Goal: Obtain resource: Obtain resource

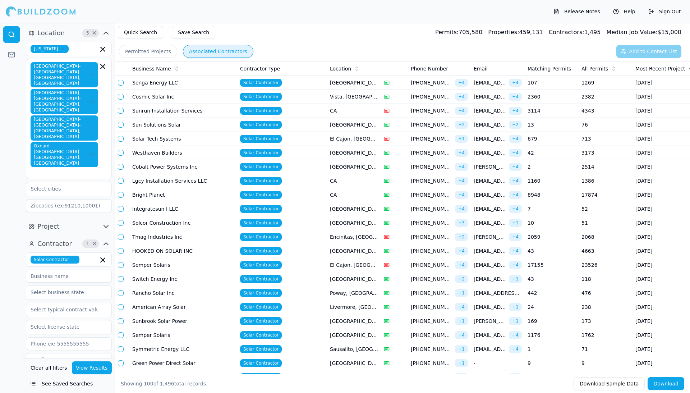
click at [122, 125] on button "button" at bounding box center [121, 125] width 6 height 6
click at [121, 212] on button "button" at bounding box center [121, 209] width 6 height 6
click at [122, 226] on button "button" at bounding box center [121, 223] width 6 height 6
click at [120, 282] on button "button" at bounding box center [121, 279] width 6 height 6
click at [120, 296] on button "button" at bounding box center [121, 293] width 6 height 6
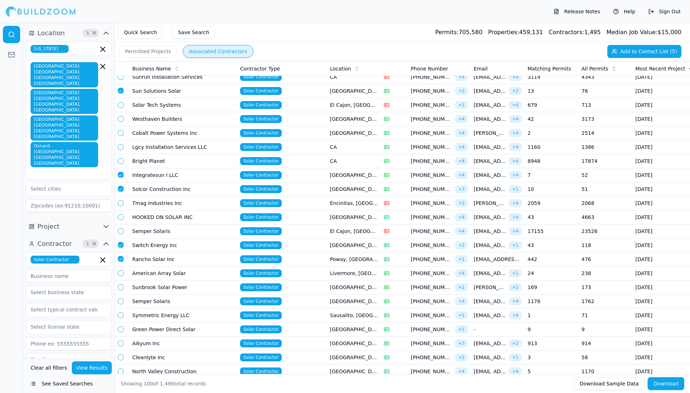
scroll to position [35, 0]
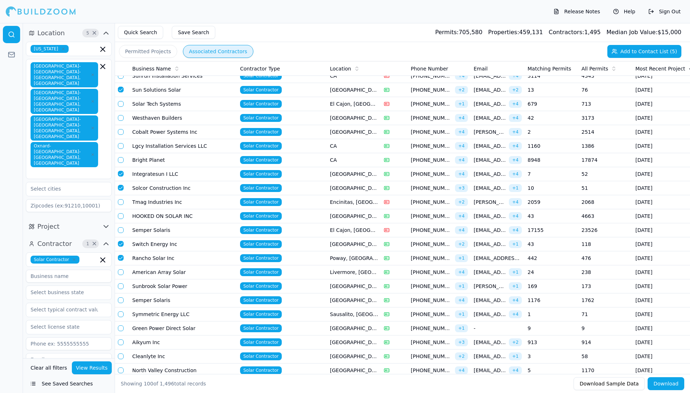
click at [119, 275] on button "button" at bounding box center [121, 272] width 6 height 6
click at [121, 289] on button "button" at bounding box center [121, 286] width 6 height 6
click at [121, 317] on button "button" at bounding box center [121, 314] width 6 height 6
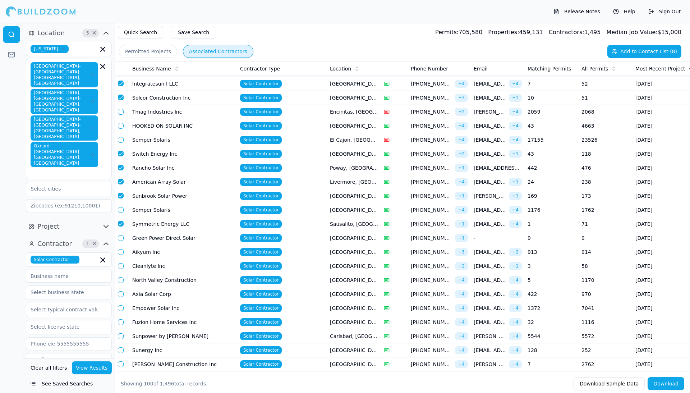
scroll to position [126, 0]
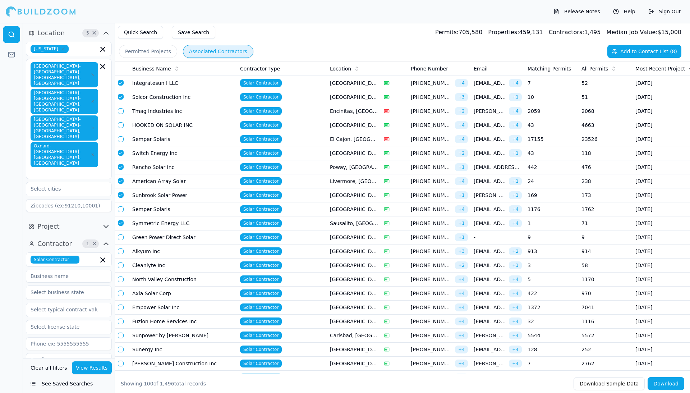
click at [120, 254] on button "button" at bounding box center [121, 251] width 6 height 6
click at [121, 268] on button "button" at bounding box center [121, 266] width 6 height 6
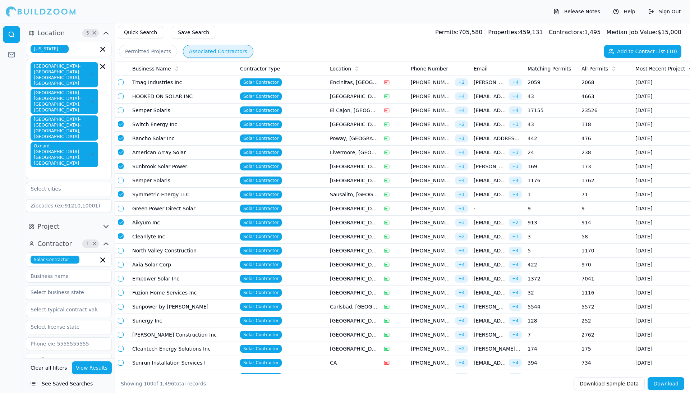
scroll to position [159, 0]
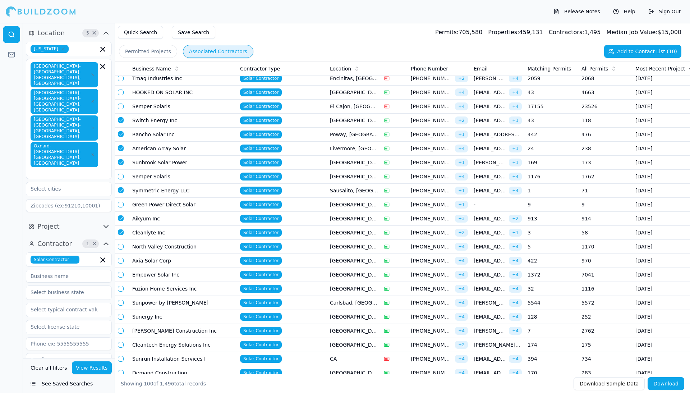
click at [123, 292] on button "button" at bounding box center [121, 289] width 6 height 6
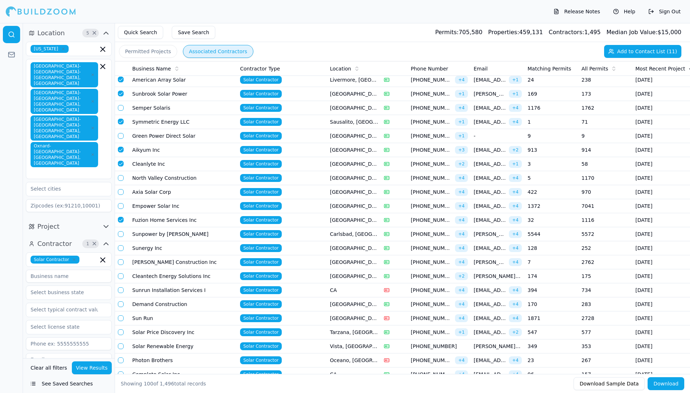
scroll to position [231, 0]
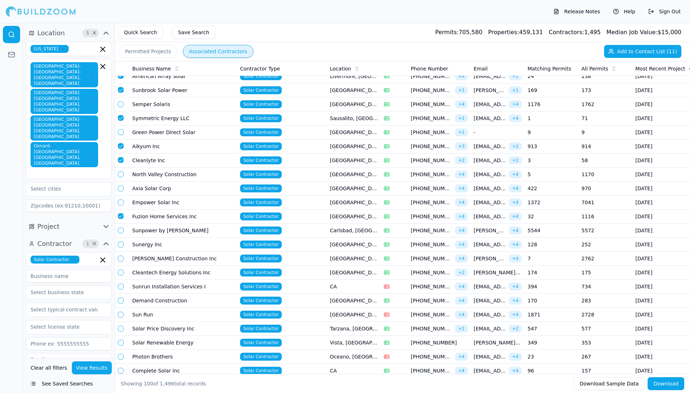
click at [122, 247] on button "button" at bounding box center [121, 245] width 6 height 6
click at [121, 275] on button "button" at bounding box center [121, 273] width 6 height 6
click at [120, 289] on button "button" at bounding box center [121, 287] width 6 height 6
click at [120, 289] on button "button" at bounding box center [121, 286] width 6 height 6
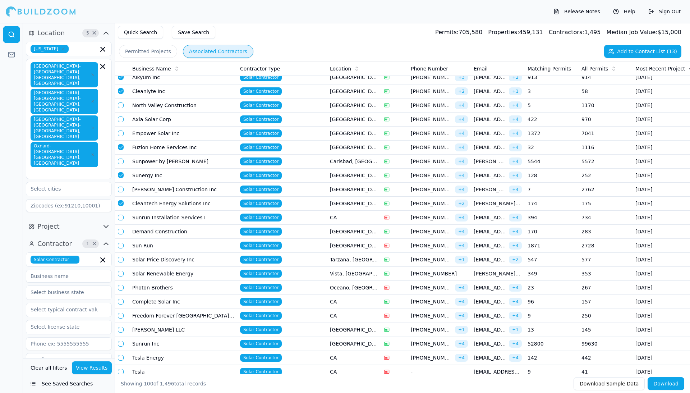
scroll to position [301, 0]
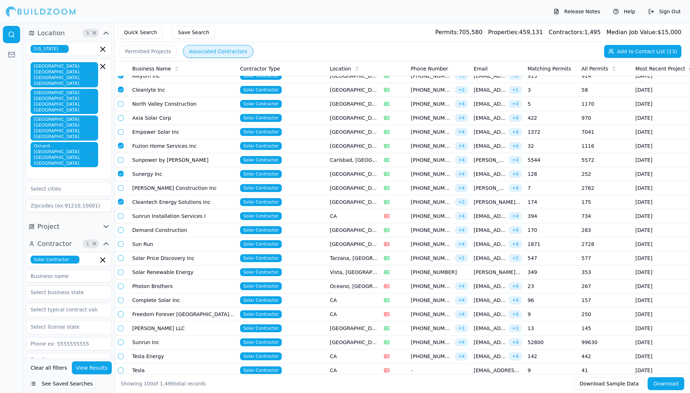
click at [123, 261] on button "button" at bounding box center [121, 258] width 6 height 6
click at [118, 275] on button "button" at bounding box center [121, 272] width 6 height 6
click at [123, 289] on button "button" at bounding box center [121, 286] width 6 height 6
click at [119, 303] on button "button" at bounding box center [121, 300] width 6 height 6
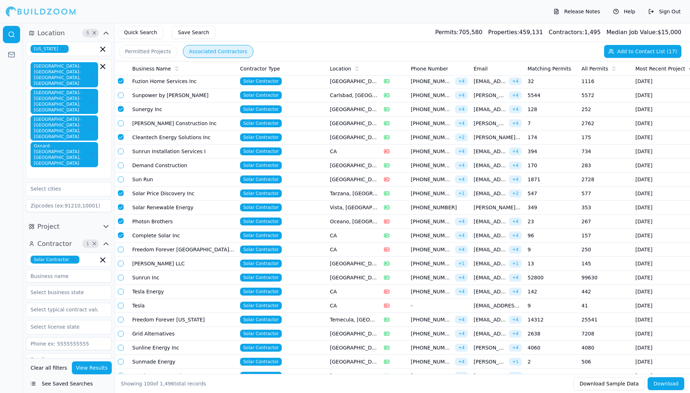
scroll to position [369, 0]
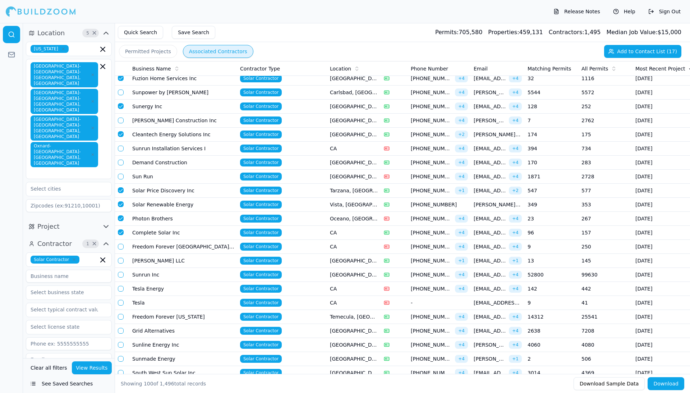
click at [122, 264] on button "button" at bounding box center [121, 261] width 6 height 6
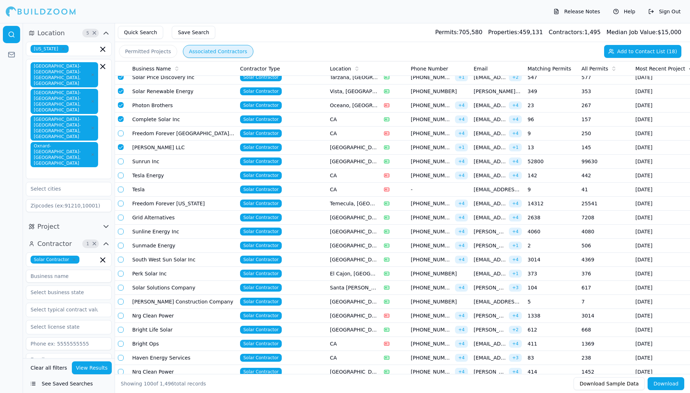
scroll to position [488, 0]
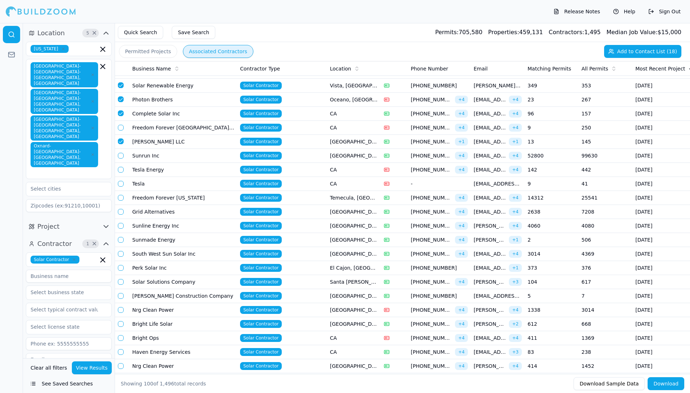
click at [123, 271] on button "button" at bounding box center [121, 268] width 6 height 6
click at [120, 285] on button "button" at bounding box center [121, 282] width 6 height 6
click at [120, 299] on button "button" at bounding box center [121, 296] width 6 height 6
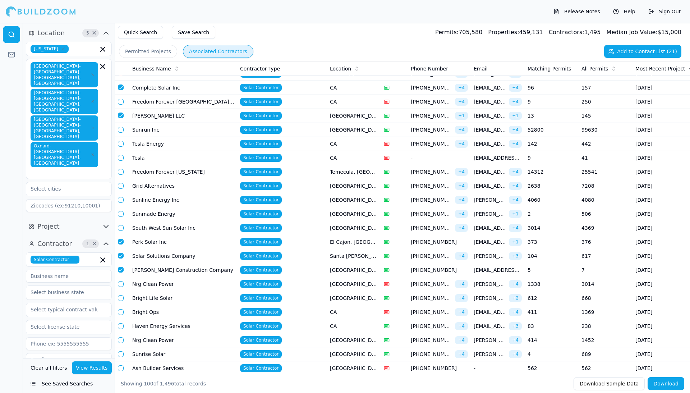
scroll to position [518, 0]
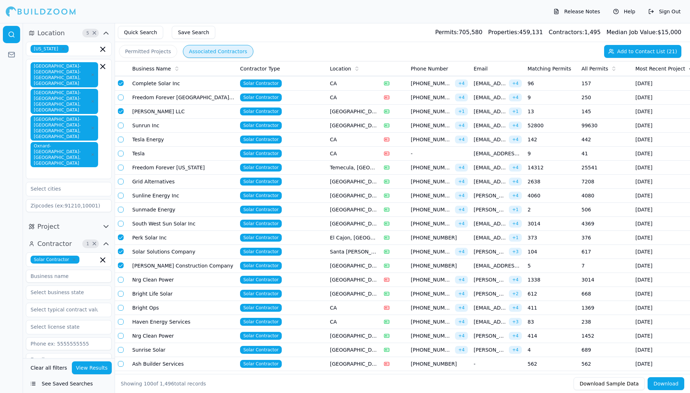
click at [121, 297] on button "button" at bounding box center [121, 294] width 6 height 6
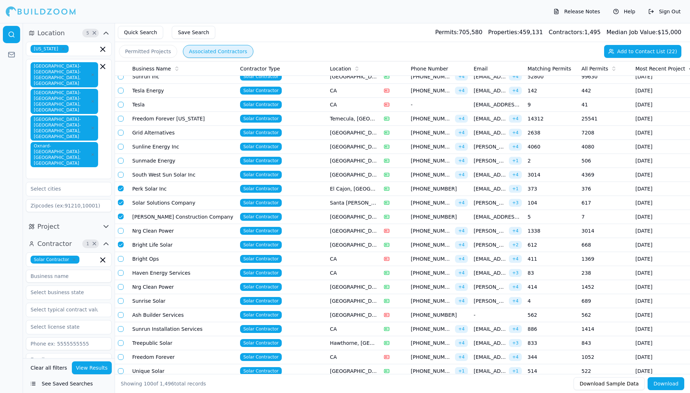
scroll to position [574, 0]
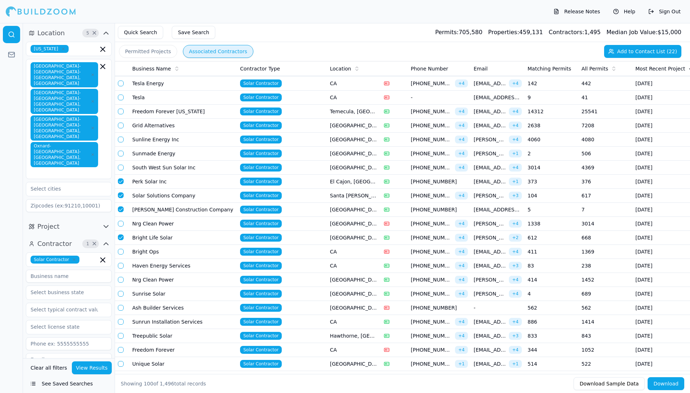
click at [122, 297] on button "button" at bounding box center [121, 294] width 6 height 6
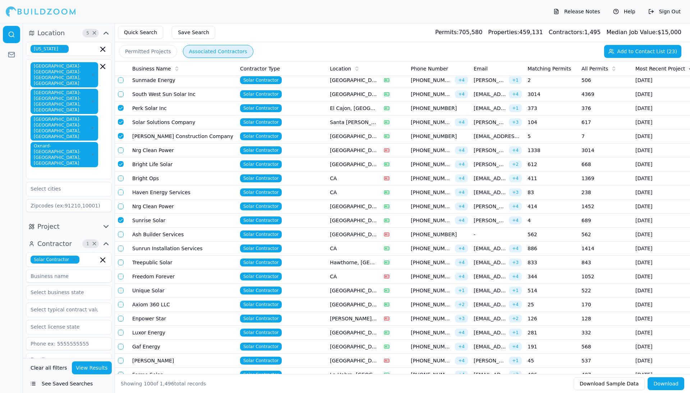
scroll to position [649, 0]
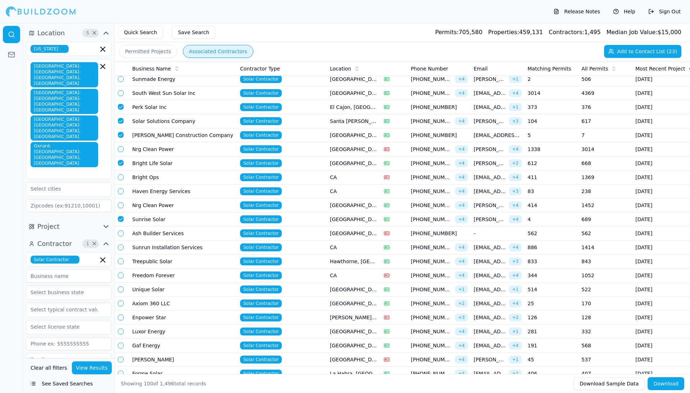
click at [120, 292] on button "button" at bounding box center [121, 290] width 6 height 6
click at [120, 306] on button "button" at bounding box center [121, 304] width 6 height 6
click at [119, 320] on button "button" at bounding box center [121, 318] width 6 height 6
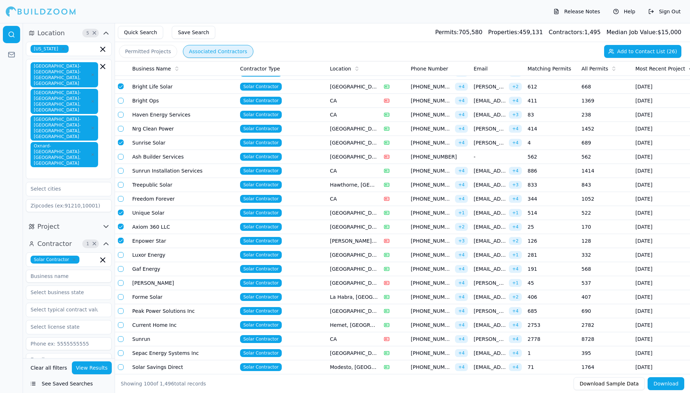
scroll to position [727, 0]
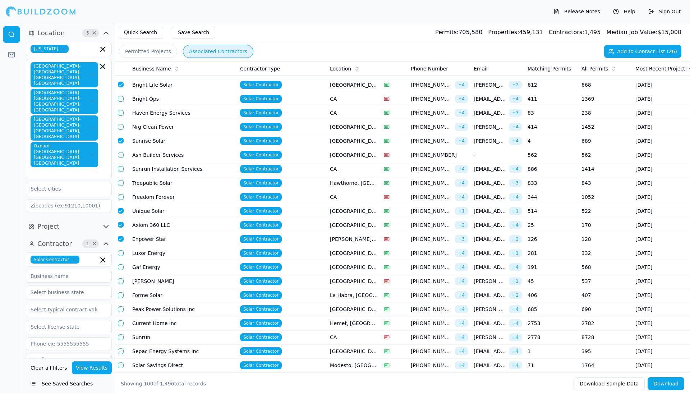
click at [121, 256] on button "button" at bounding box center [121, 253] width 6 height 6
click at [117, 274] on td at bounding box center [122, 267] width 14 height 14
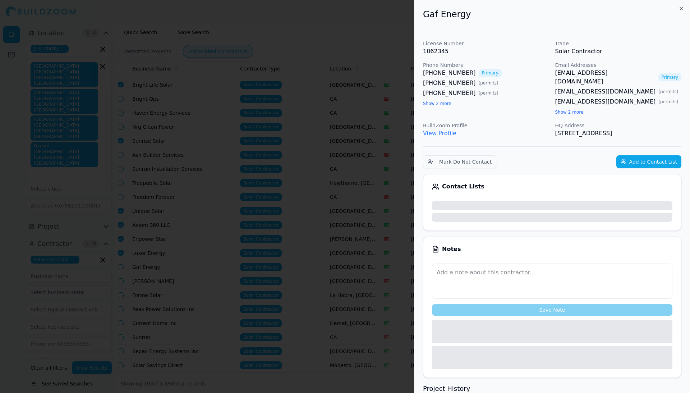
click at [534, 7] on icon "button" at bounding box center [682, 9] width 6 height 6
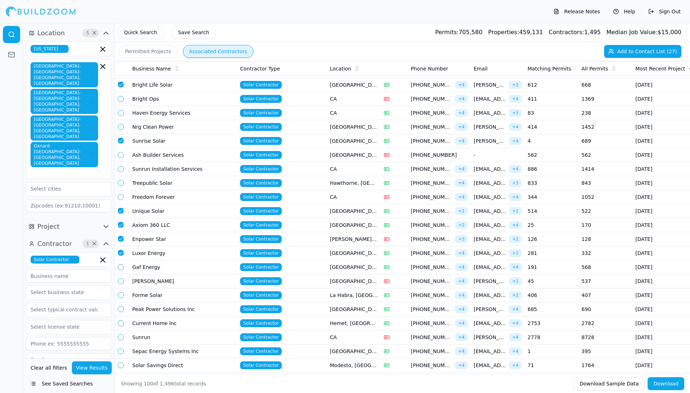
click at [120, 270] on button "button" at bounding box center [121, 267] width 6 height 6
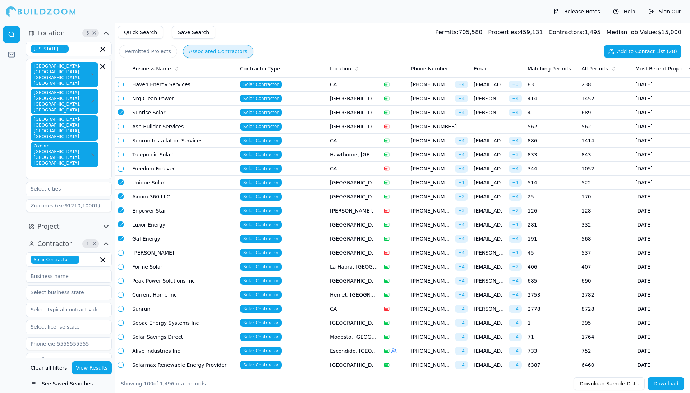
scroll to position [757, 0]
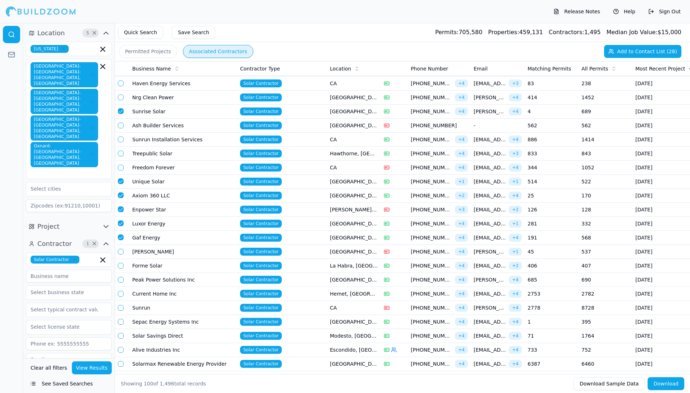
click at [121, 269] on button "button" at bounding box center [121, 266] width 6 height 6
click at [120, 283] on button "button" at bounding box center [121, 280] width 6 height 6
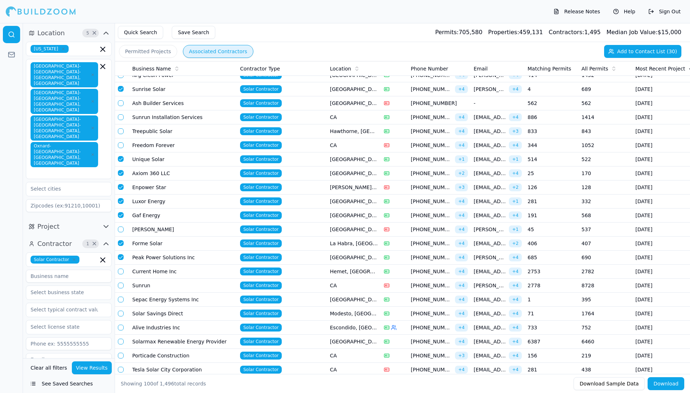
scroll to position [783, 0]
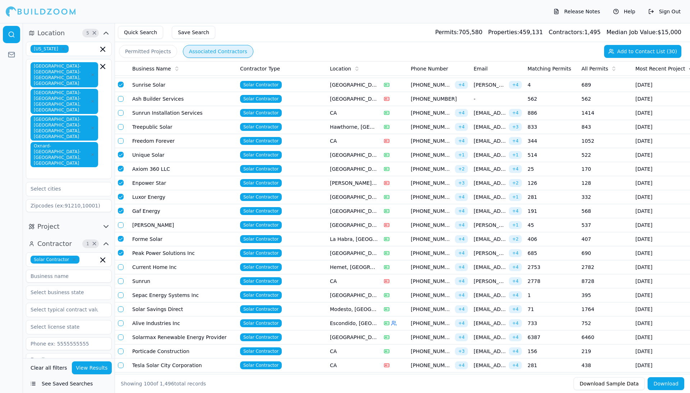
click at [122, 298] on button "button" at bounding box center [121, 295] width 6 height 6
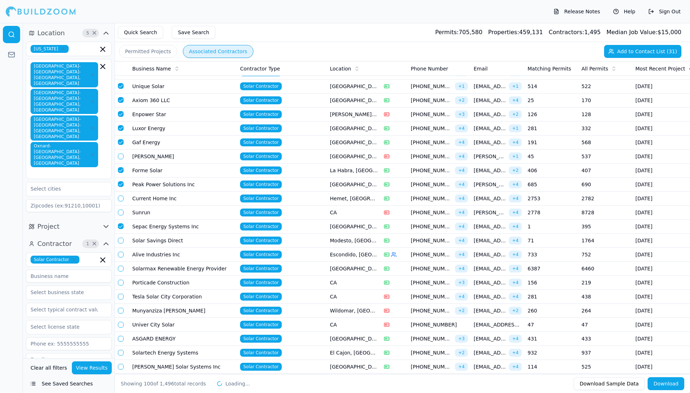
scroll to position [854, 0]
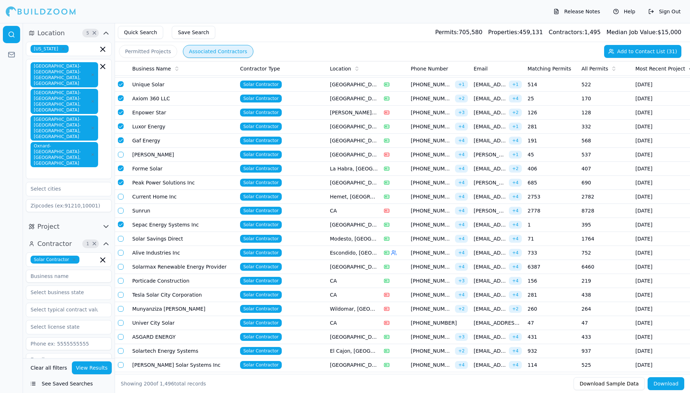
click at [122, 284] on button "button" at bounding box center [121, 281] width 6 height 6
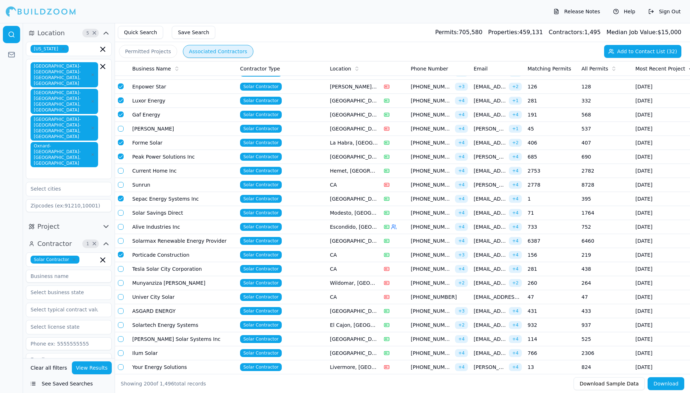
scroll to position [0, 1]
click at [119, 286] on button "button" at bounding box center [120, 283] width 6 height 6
click at [119, 300] on button "button" at bounding box center [120, 297] width 6 height 6
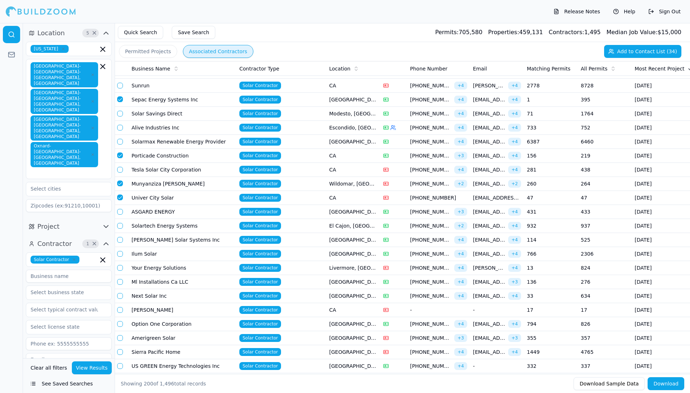
scroll to position [981, 0]
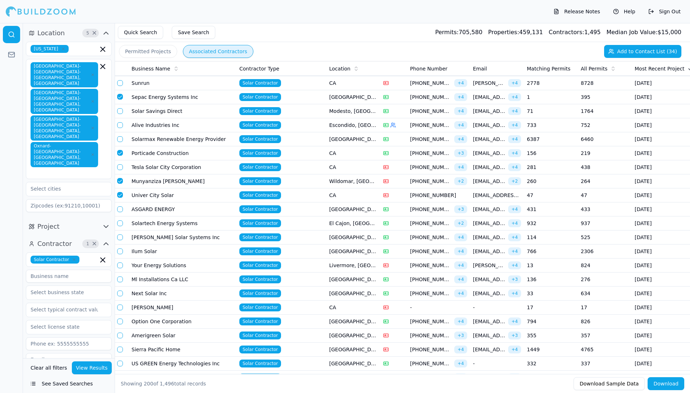
click at [119, 296] on button "button" at bounding box center [120, 294] width 6 height 6
click at [118, 282] on button "button" at bounding box center [120, 280] width 6 height 6
click at [120, 268] on button "button" at bounding box center [120, 266] width 6 height 6
click at [118, 240] on button "button" at bounding box center [120, 237] width 6 height 6
click at [119, 254] on button "button" at bounding box center [120, 251] width 6 height 6
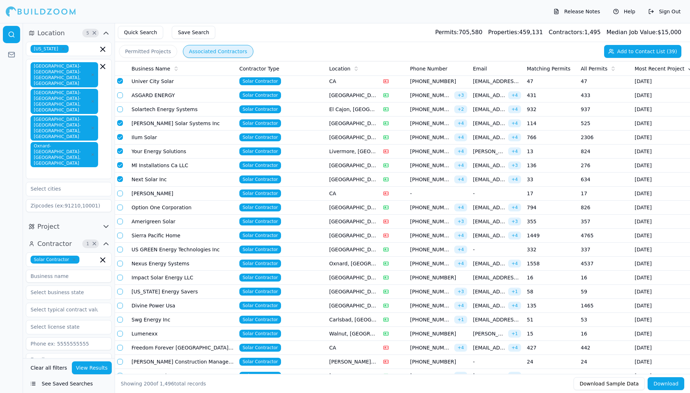
scroll to position [1098, 0]
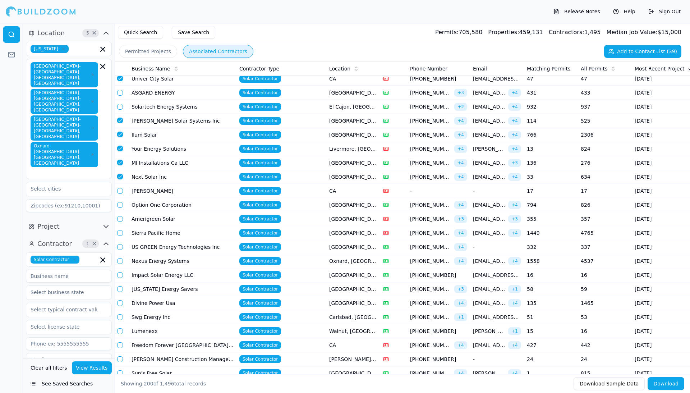
click at [120, 222] on button "button" at bounding box center [120, 219] width 6 height 6
click at [120, 278] on button "button" at bounding box center [120, 275] width 6 height 6
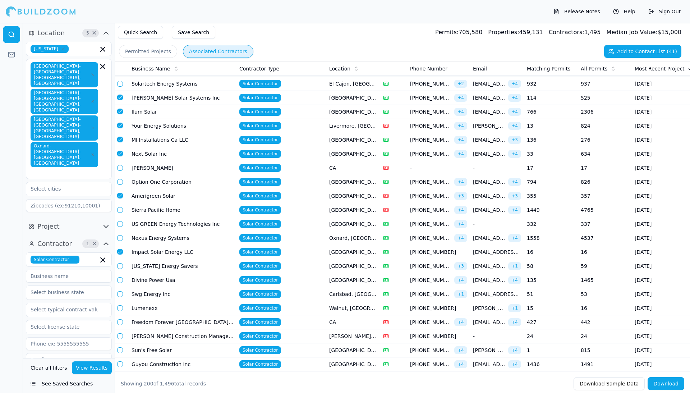
scroll to position [1121, 0]
click at [119, 269] on button "button" at bounding box center [120, 266] width 6 height 6
click at [118, 297] on button "button" at bounding box center [120, 294] width 6 height 6
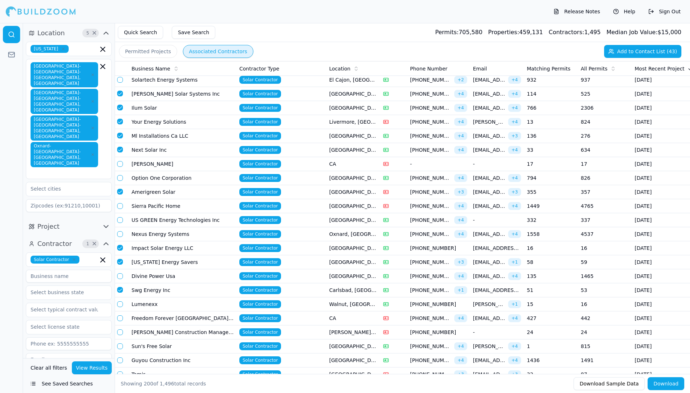
scroll to position [1127, 0]
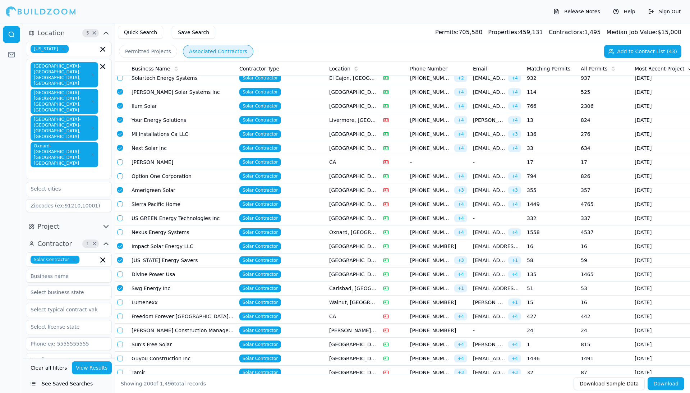
click at [120, 305] on button "button" at bounding box center [120, 303] width 6 height 6
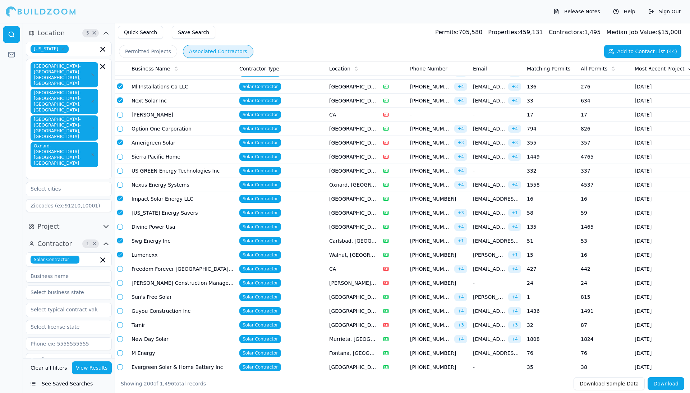
scroll to position [1186, 0]
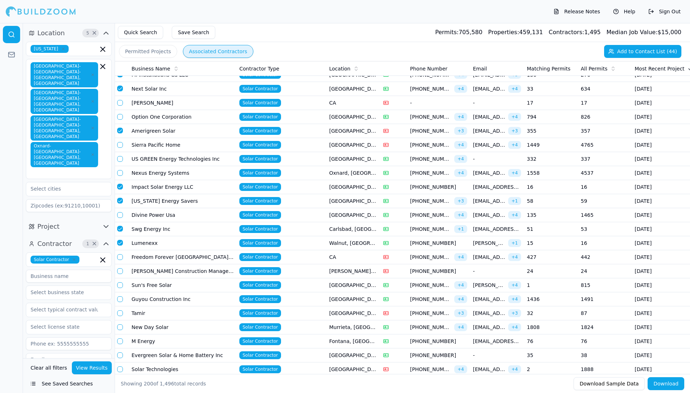
click at [122, 292] on td at bounding box center [121, 285] width 14 height 14
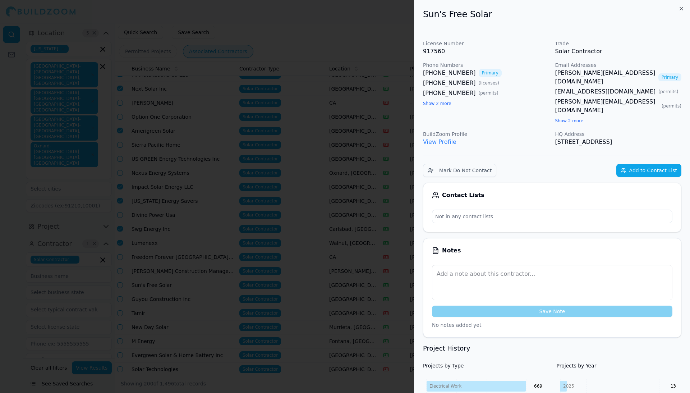
click at [534, 9] on icon "button" at bounding box center [682, 9] width 6 height 6
click at [534, 8] on div "Sun's Free Solar" at bounding box center [553, 15] width 276 height 31
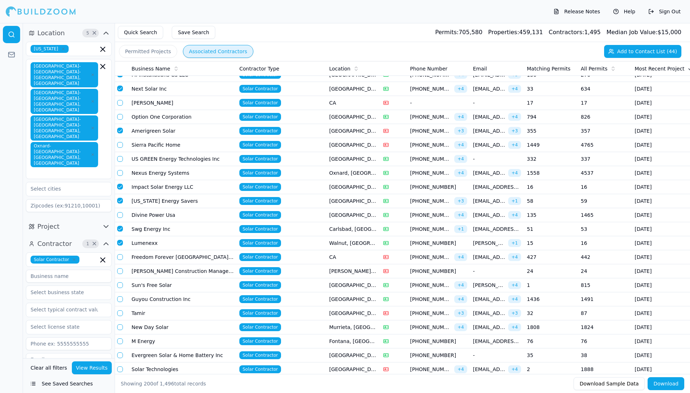
click at [120, 288] on button "button" at bounding box center [120, 285] width 6 height 6
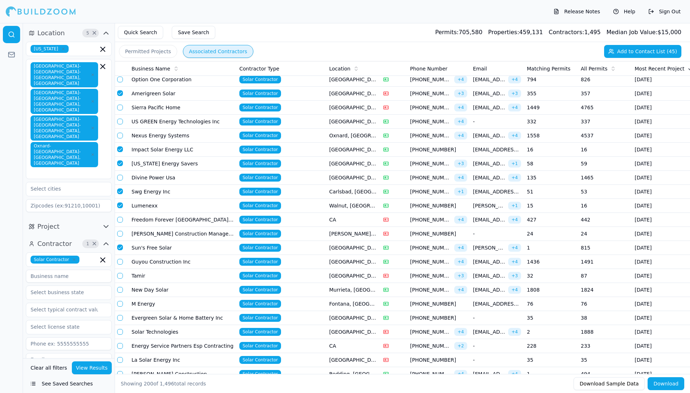
scroll to position [1228, 0]
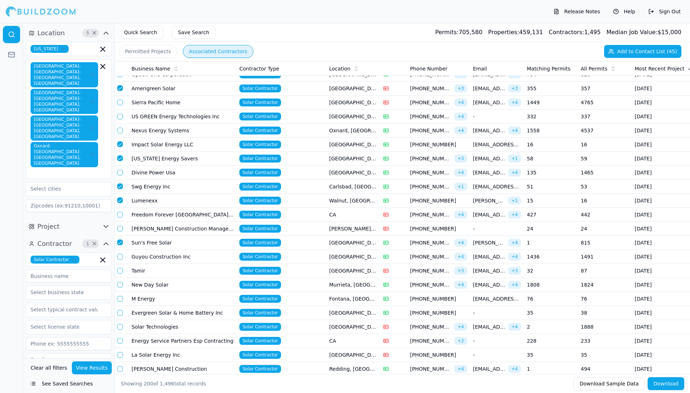
click at [119, 274] on button "button" at bounding box center [120, 271] width 6 height 6
click at [120, 288] on button "button" at bounding box center [120, 285] width 6 height 6
click at [120, 302] on button "button" at bounding box center [120, 299] width 6 height 6
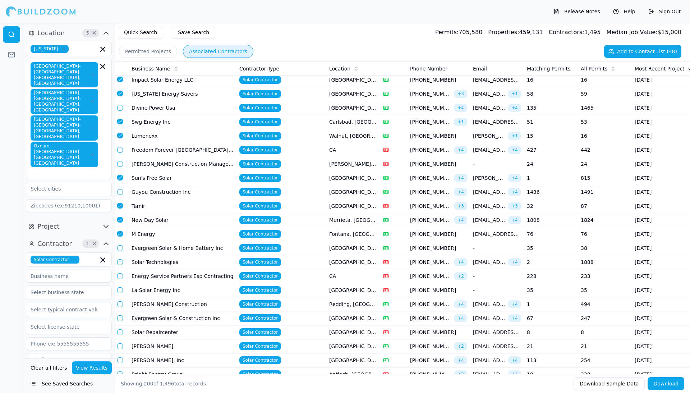
scroll to position [1293, 0]
click at [120, 265] on button "button" at bounding box center [120, 262] width 6 height 6
click at [119, 279] on button "button" at bounding box center [120, 276] width 6 height 6
click at [119, 278] on button "button" at bounding box center [120, 276] width 6 height 6
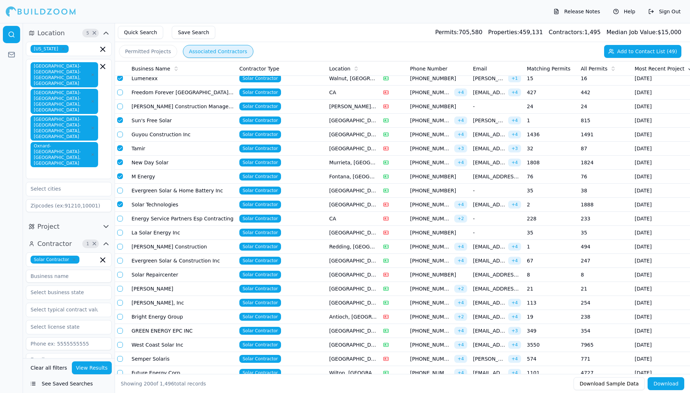
scroll to position [1357, 0]
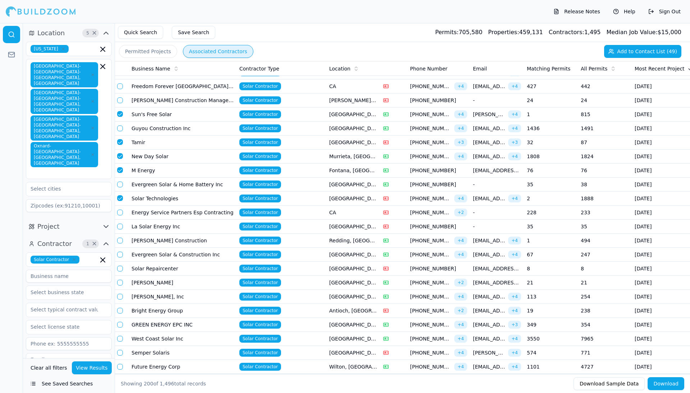
click at [120, 243] on button "button" at bounding box center [120, 241] width 6 height 6
click at [120, 257] on button "button" at bounding box center [120, 255] width 6 height 6
click at [119, 271] on button "button" at bounding box center [120, 269] width 6 height 6
click at [119, 286] on button "button" at bounding box center [120, 283] width 6 height 6
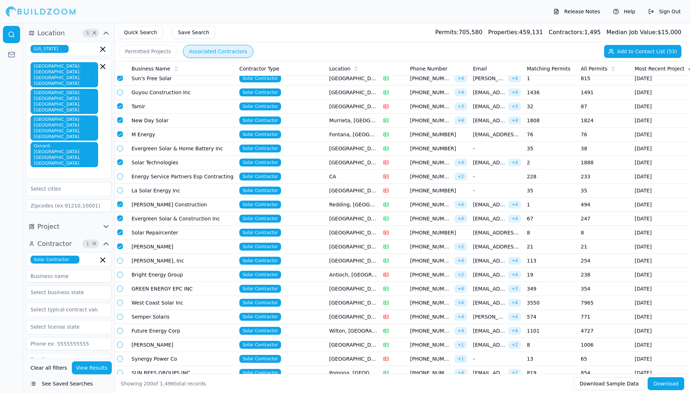
scroll to position [1400, 0]
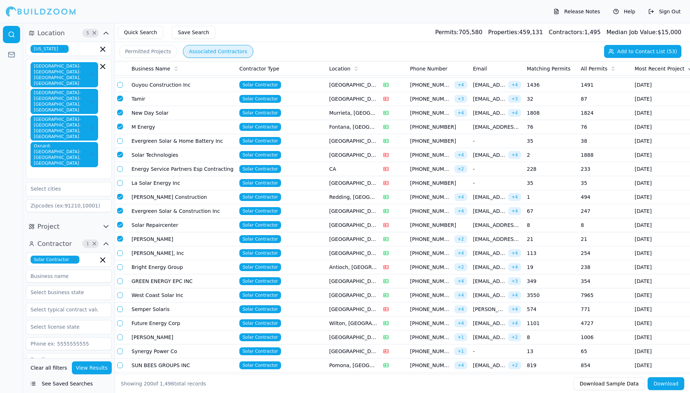
click at [119, 256] on button "button" at bounding box center [120, 253] width 6 height 6
click at [118, 270] on button "button" at bounding box center [120, 267] width 6 height 6
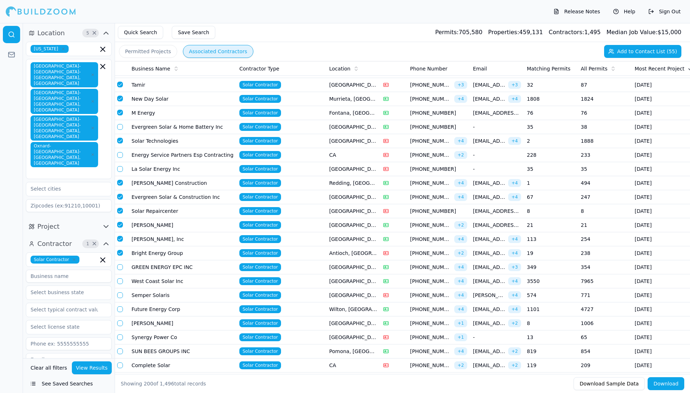
scroll to position [1417, 0]
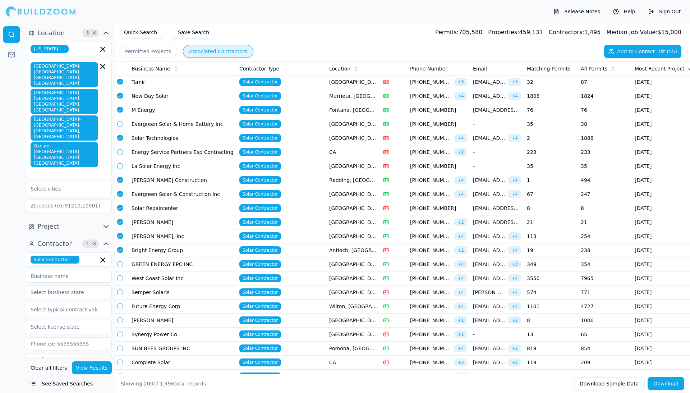
click at [118, 267] on button "button" at bounding box center [120, 264] width 6 height 6
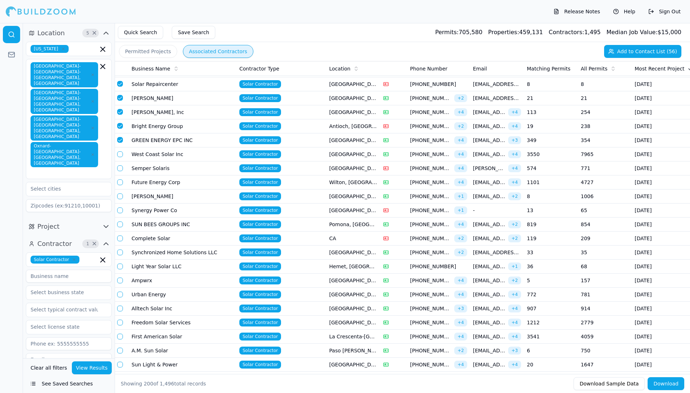
scroll to position [1543, 0]
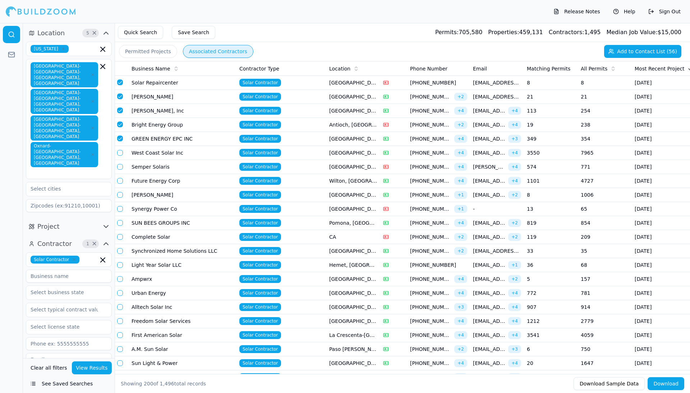
click at [120, 240] on button "button" at bounding box center [120, 237] width 6 height 6
click at [120, 254] on button "button" at bounding box center [120, 251] width 6 height 6
click at [121, 268] on button "button" at bounding box center [120, 265] width 6 height 6
click at [120, 282] on button "button" at bounding box center [120, 279] width 6 height 6
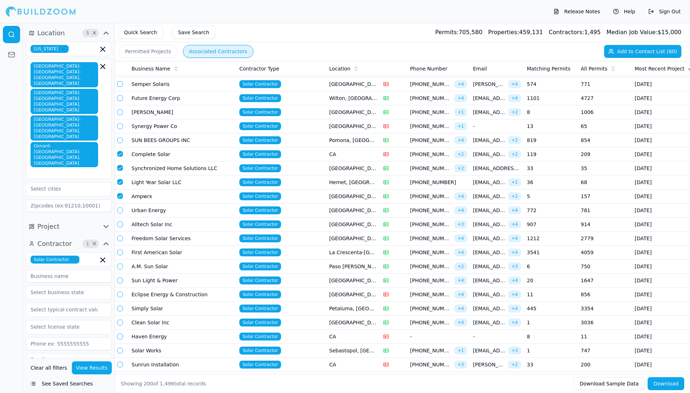
scroll to position [1627, 0]
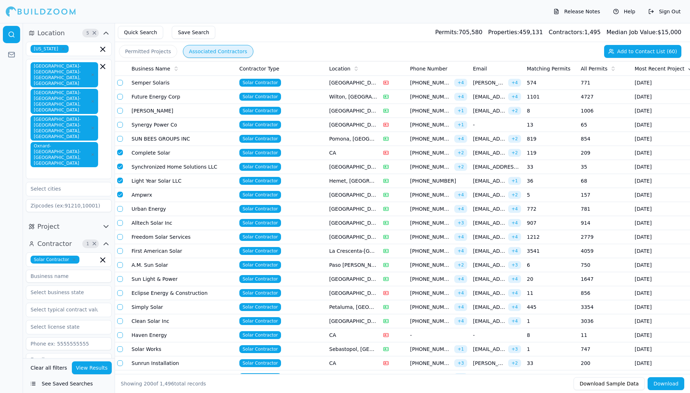
click at [120, 212] on button "button" at bounding box center [120, 209] width 6 height 6
click at [118, 226] on button "button" at bounding box center [120, 223] width 6 height 6
click at [119, 268] on button "button" at bounding box center [120, 265] width 6 height 6
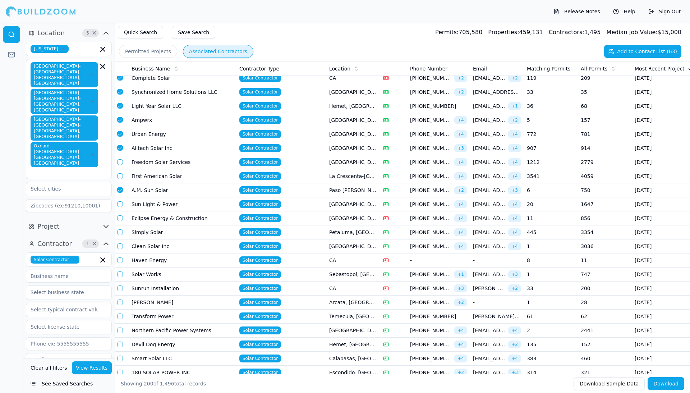
scroll to position [1707, 0]
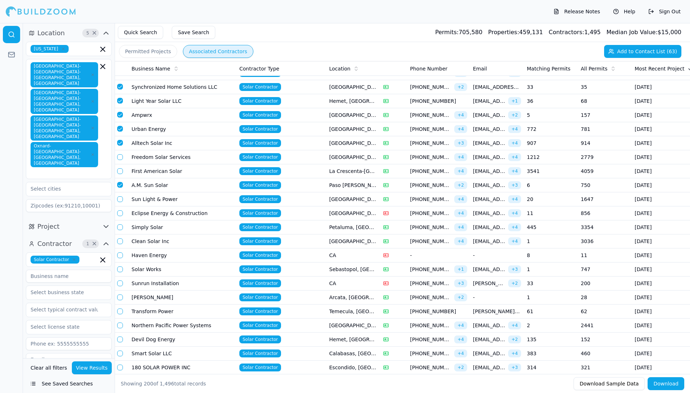
click at [120, 272] on button "button" at bounding box center [120, 269] width 6 height 6
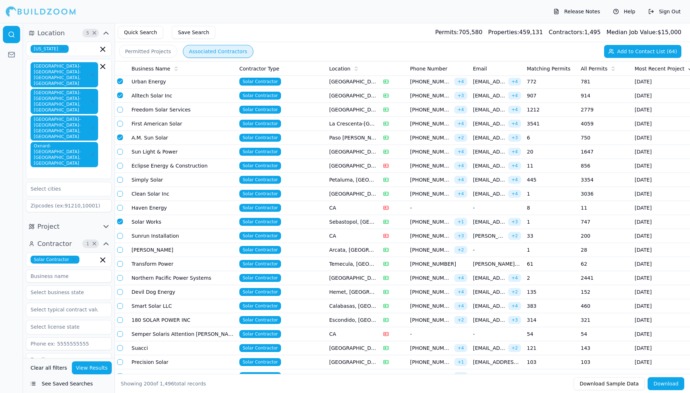
scroll to position [1756, 0]
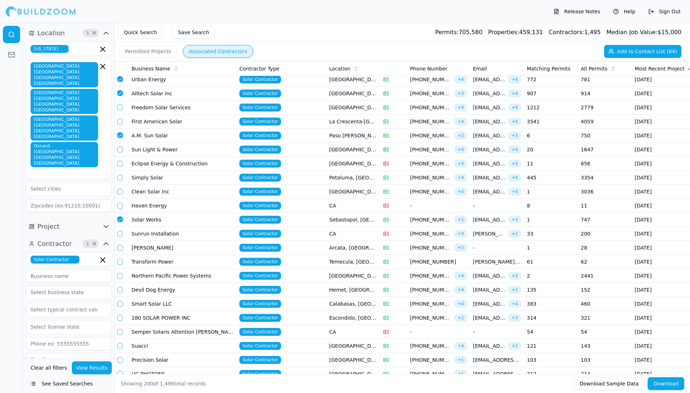
click at [122, 265] on button "button" at bounding box center [120, 262] width 6 height 6
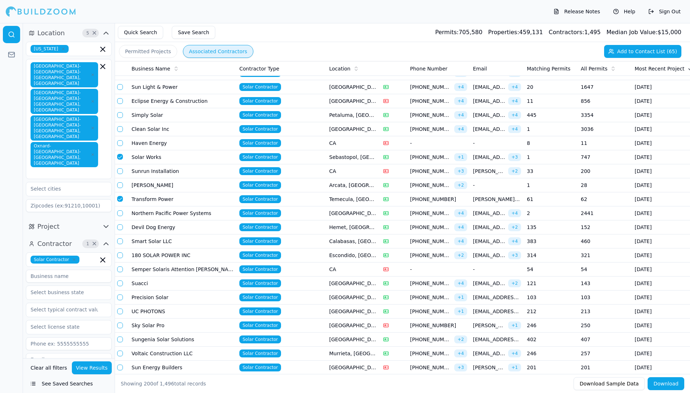
scroll to position [1823, 0]
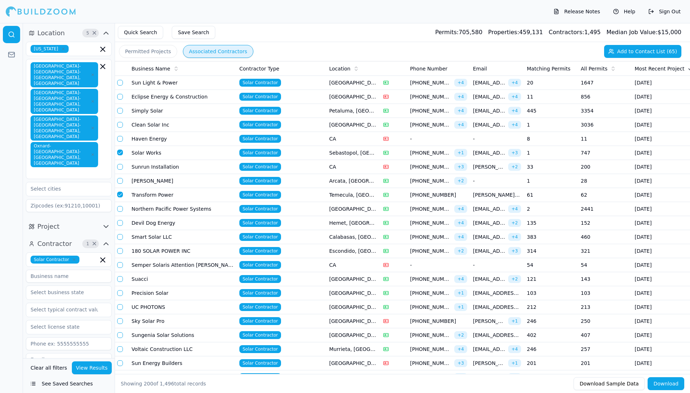
click at [120, 226] on button "button" at bounding box center [120, 223] width 6 height 6
click at [121, 240] on button "button" at bounding box center [120, 237] width 6 height 6
click at [118, 254] on button "button" at bounding box center [120, 251] width 6 height 6
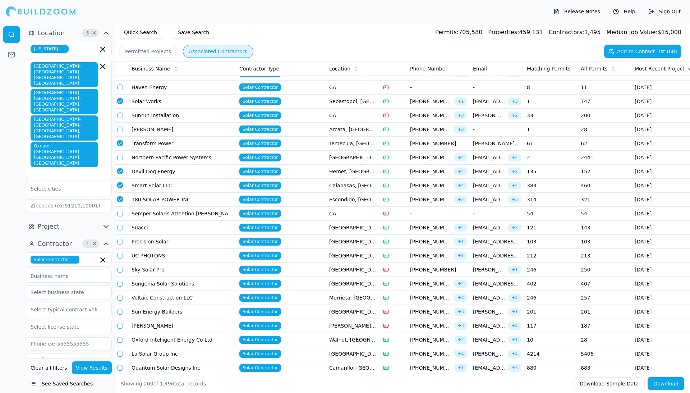
scroll to position [1875, 0]
click at [118, 230] on button "button" at bounding box center [120, 227] width 6 height 6
click at [121, 244] on button "button" at bounding box center [120, 241] width 6 height 6
click at [119, 258] on button "button" at bounding box center [120, 255] width 6 height 6
click at [120, 272] on button "button" at bounding box center [120, 269] width 6 height 6
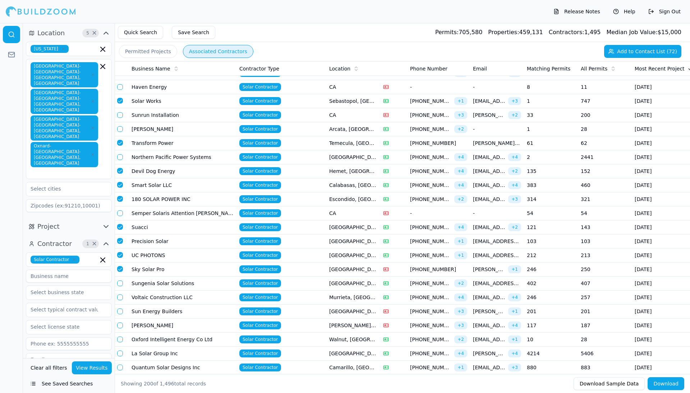
click at [119, 286] on button "button" at bounding box center [120, 283] width 6 height 6
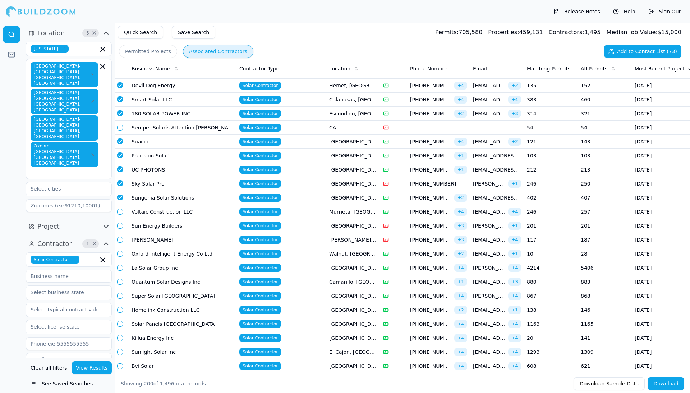
scroll to position [1963, 0]
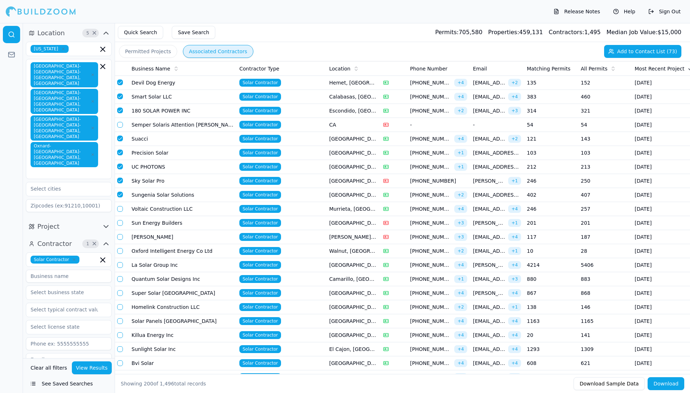
click at [119, 226] on button "button" at bounding box center [120, 223] width 6 height 6
click at [122, 240] on button "button" at bounding box center [120, 237] width 6 height 6
click at [120, 254] on button "button" at bounding box center [120, 251] width 6 height 6
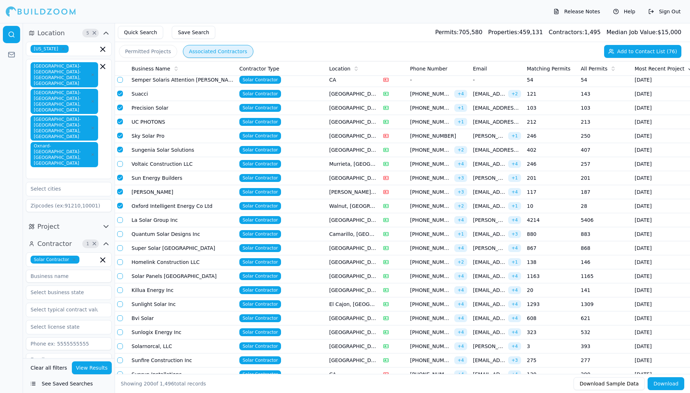
scroll to position [2016, 0]
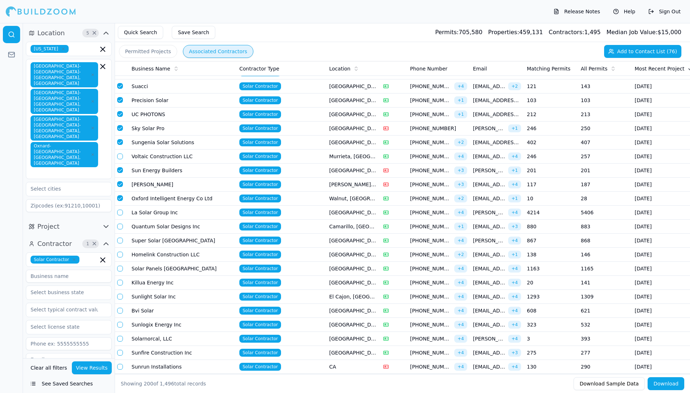
click at [118, 257] on button "button" at bounding box center [120, 255] width 6 height 6
click at [117, 286] on button "button" at bounding box center [120, 283] width 6 height 6
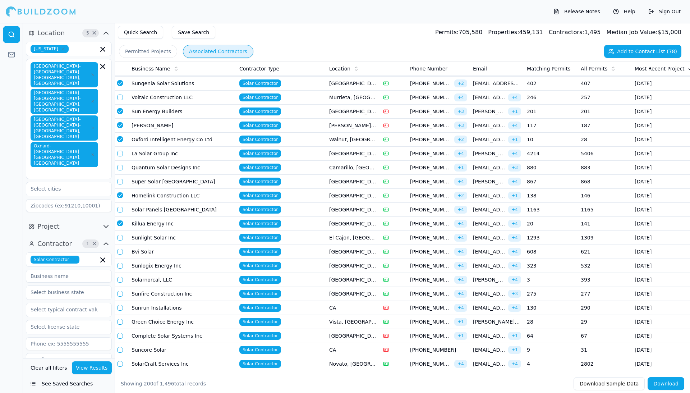
scroll to position [2077, 0]
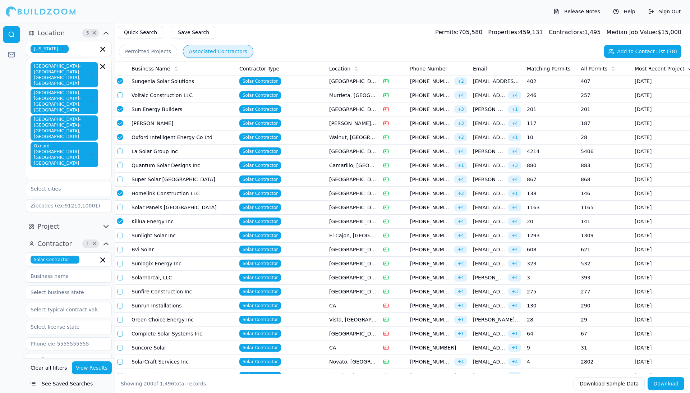
click at [117, 280] on button "button" at bounding box center [120, 278] width 6 height 6
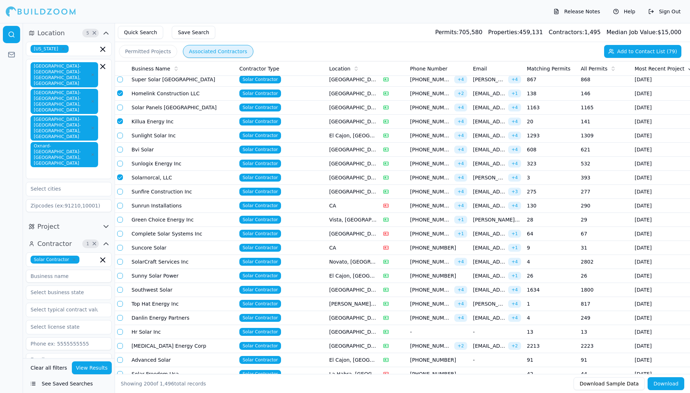
scroll to position [2191, 0]
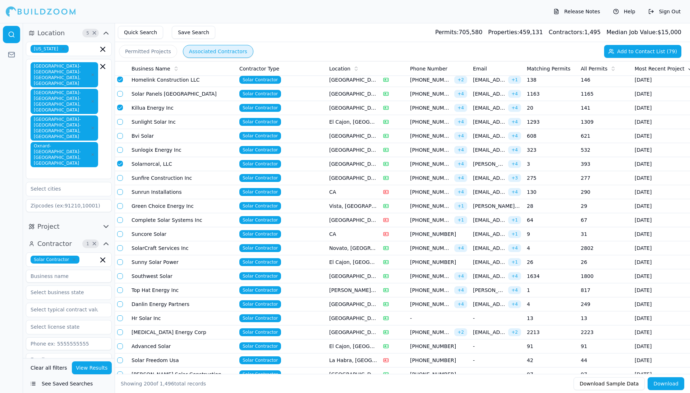
click at [118, 209] on button "button" at bounding box center [120, 206] width 6 height 6
click at [121, 181] on button "button" at bounding box center [120, 178] width 6 height 6
click at [120, 153] on button "button" at bounding box center [120, 150] width 6 height 6
click at [119, 139] on button "button" at bounding box center [120, 136] width 6 height 6
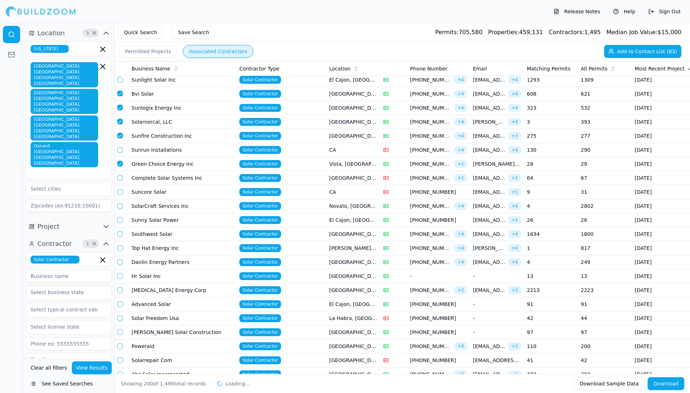
scroll to position [2260, 0]
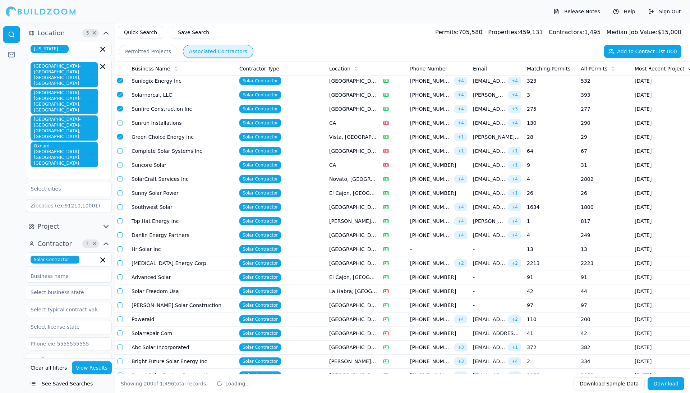
click at [120, 154] on button "button" at bounding box center [120, 151] width 6 height 6
click at [120, 168] on button "button" at bounding box center [120, 165] width 6 height 6
click at [121, 182] on button "button" at bounding box center [120, 179] width 6 height 6
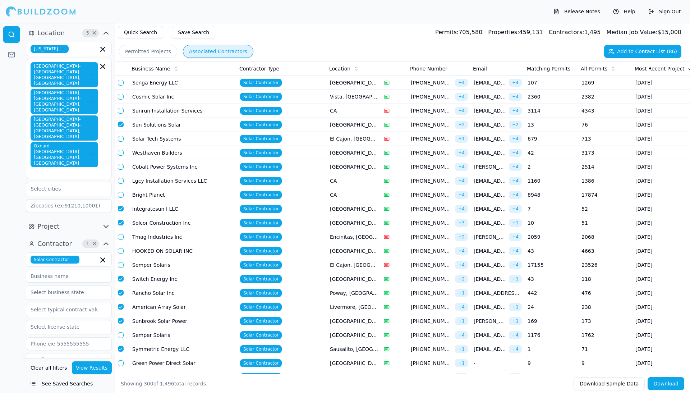
scroll to position [0, 1]
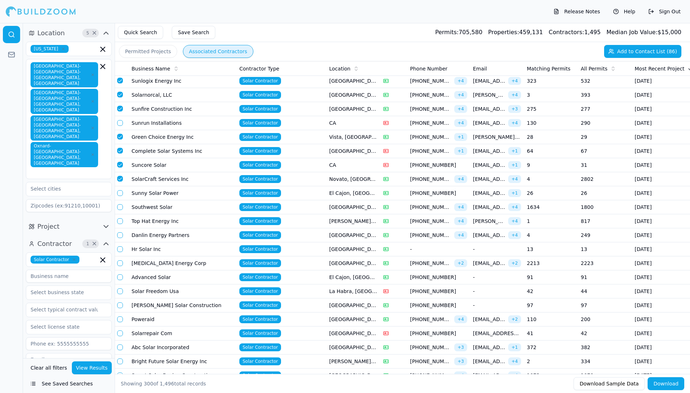
click at [119, 196] on button "button" at bounding box center [120, 193] width 6 height 6
click at [119, 224] on button "button" at bounding box center [120, 221] width 6 height 6
click at [120, 210] on button "button" at bounding box center [120, 207] width 6 height 6
click at [122, 238] on button "button" at bounding box center [120, 235] width 6 height 6
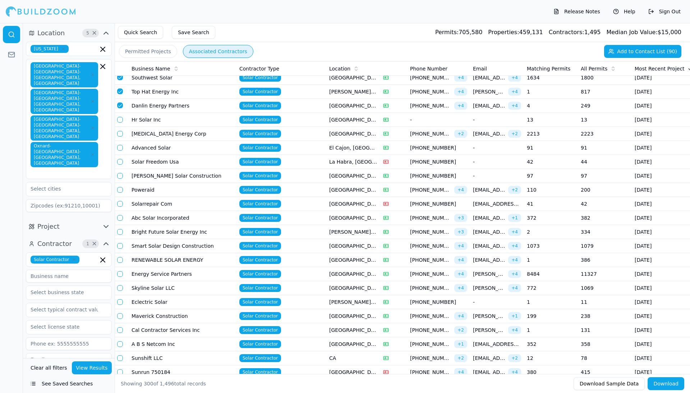
scroll to position [2390, 0]
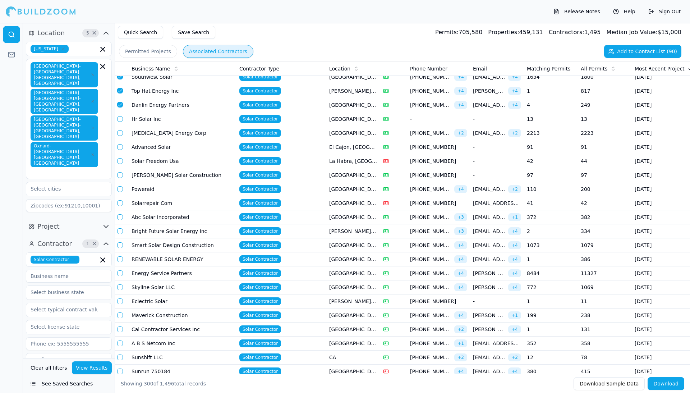
click at [119, 192] on button "button" at bounding box center [120, 189] width 6 height 6
click at [119, 206] on button "button" at bounding box center [120, 203] width 6 height 6
click at [120, 220] on button "button" at bounding box center [120, 217] width 6 height 6
click at [120, 234] on button "button" at bounding box center [120, 231] width 6 height 6
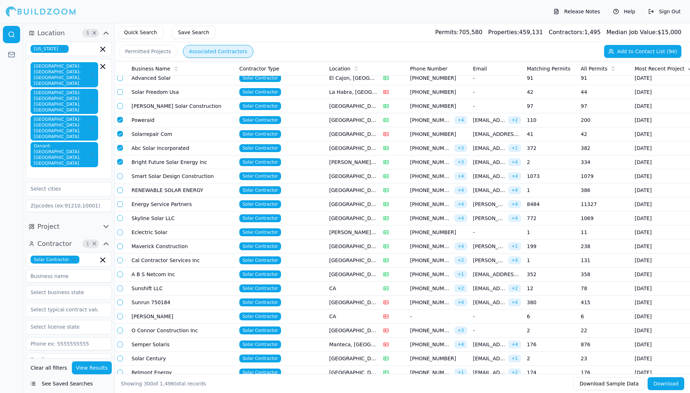
scroll to position [2478, 0]
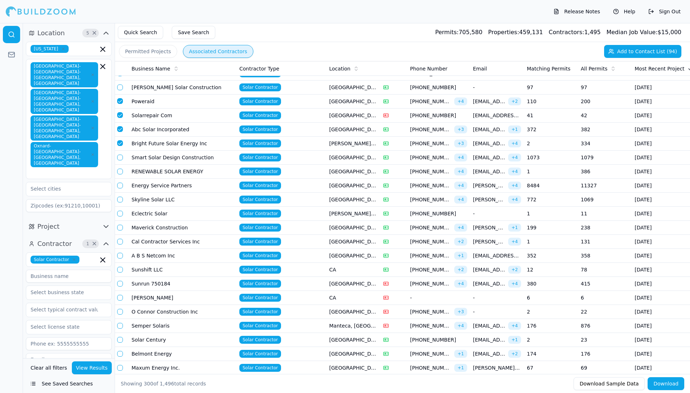
click at [120, 231] on button "button" at bounding box center [120, 228] width 6 height 6
click at [121, 245] on button "button" at bounding box center [120, 242] width 6 height 6
click at [121, 259] on button "button" at bounding box center [120, 256] width 6 height 6
click at [121, 273] on button "button" at bounding box center [120, 270] width 6 height 6
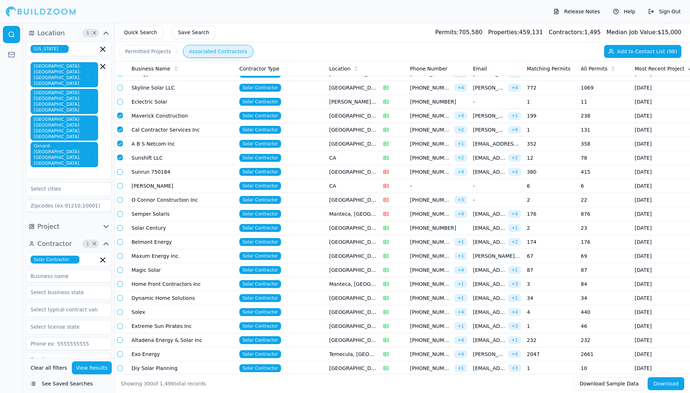
scroll to position [2591, 0]
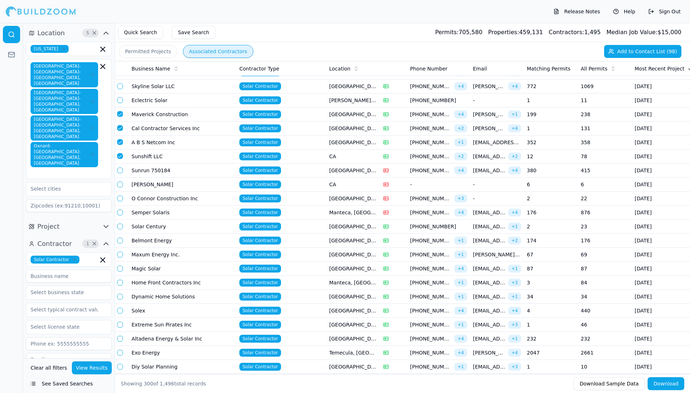
click at [118, 229] on button "button" at bounding box center [120, 227] width 6 height 6
click at [120, 243] on button "button" at bounding box center [120, 241] width 6 height 6
click at [119, 257] on button "button" at bounding box center [120, 255] width 6 height 6
click at [118, 271] on button "button" at bounding box center [120, 269] width 6 height 6
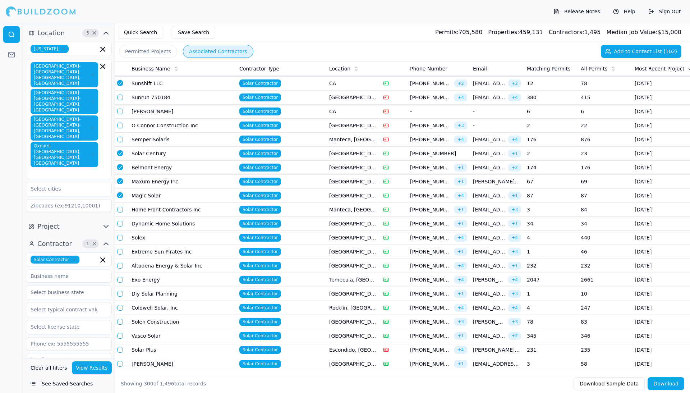
click at [118, 213] on button "button" at bounding box center [120, 210] width 6 height 6
click at [119, 227] on button "button" at bounding box center [120, 224] width 6 height 6
click at [119, 241] on button "button" at bounding box center [120, 238] width 6 height 6
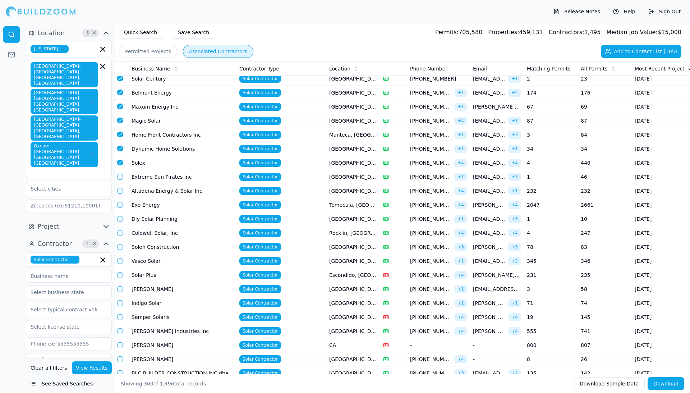
scroll to position [2742, 0]
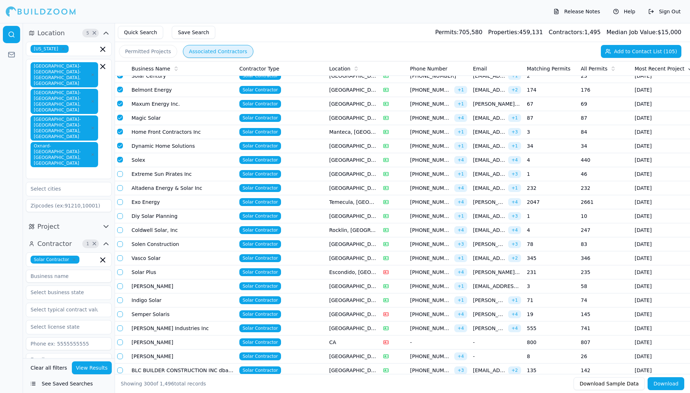
click at [119, 177] on button "button" at bounding box center [120, 174] width 6 height 6
click at [120, 191] on button "button" at bounding box center [120, 188] width 6 height 6
click at [119, 219] on button "button" at bounding box center [120, 216] width 6 height 6
click at [120, 233] on button "button" at bounding box center [120, 230] width 6 height 6
click at [120, 247] on button "button" at bounding box center [120, 244] width 6 height 6
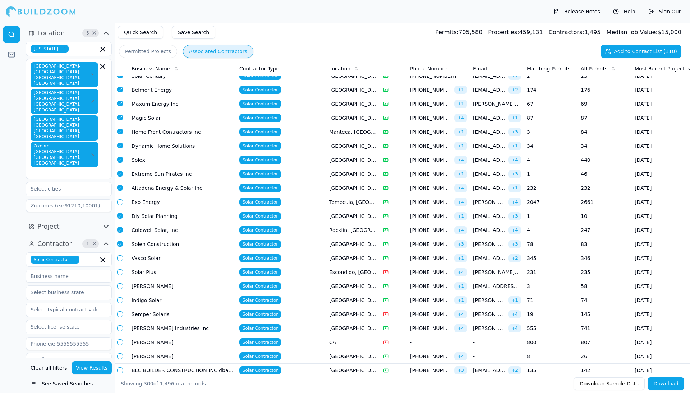
scroll to position [2781, 0]
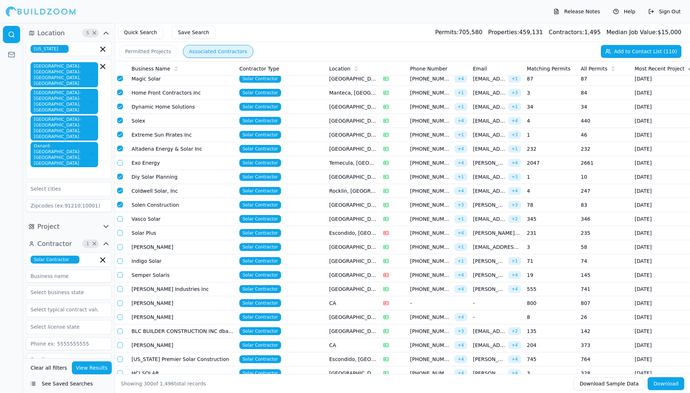
click at [118, 250] on button "button" at bounding box center [120, 247] width 6 height 6
click at [120, 264] on button "button" at bounding box center [120, 261] width 6 height 6
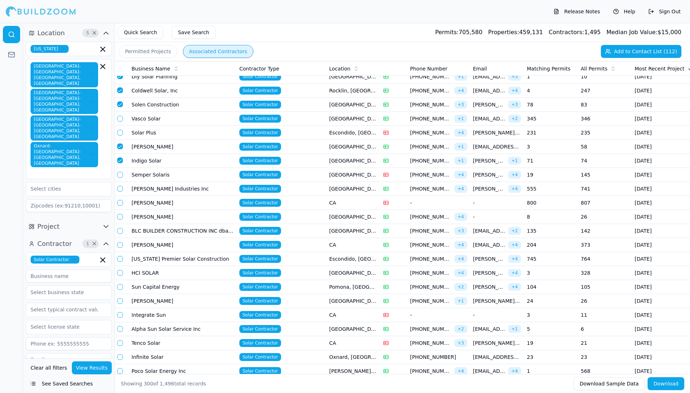
scroll to position [2883, 0]
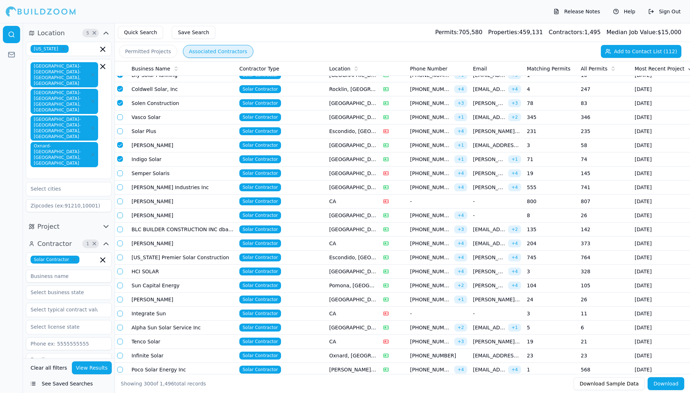
click at [121, 232] on button "button" at bounding box center [120, 230] width 6 height 6
click at [119, 246] on button "button" at bounding box center [120, 244] width 6 height 6
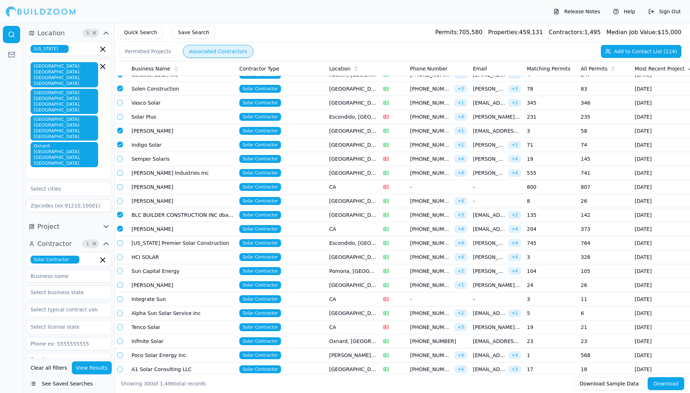
scroll to position [2901, 0]
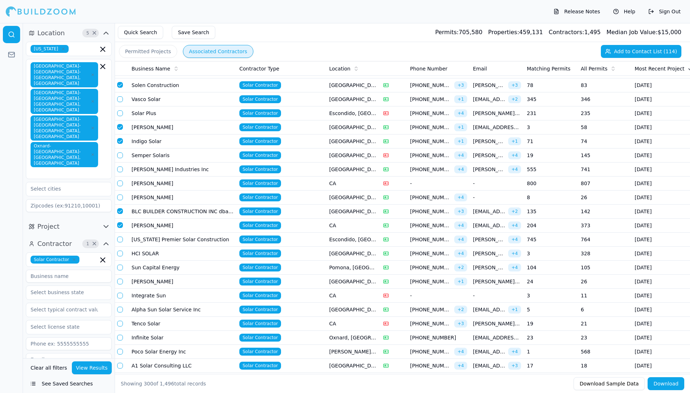
click at [121, 256] on button "button" at bounding box center [120, 254] width 6 height 6
click at [121, 270] on button "button" at bounding box center [120, 268] width 6 height 6
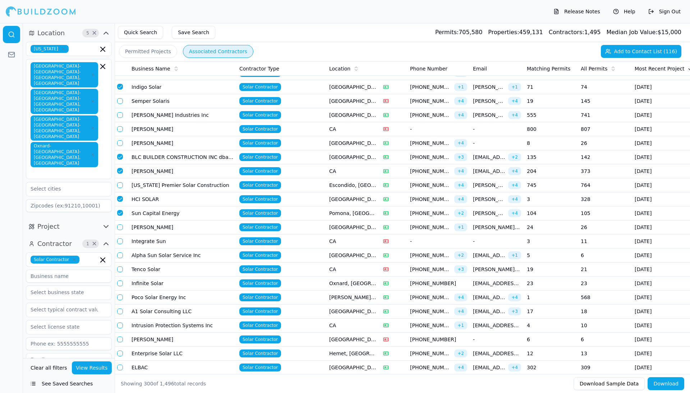
scroll to position [2956, 0]
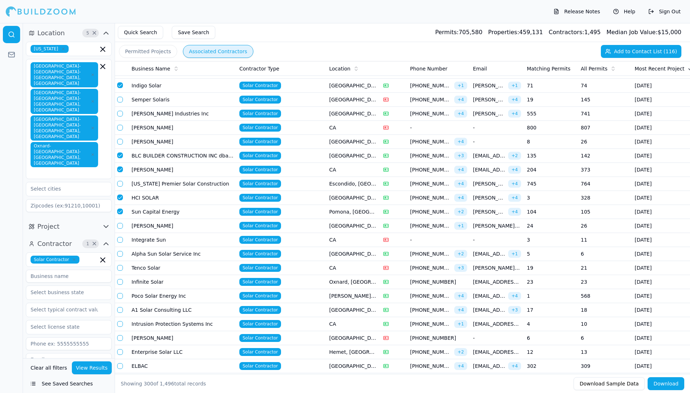
click at [121, 229] on button "button" at bounding box center [120, 226] width 6 height 6
click at [122, 257] on button "button" at bounding box center [120, 254] width 6 height 6
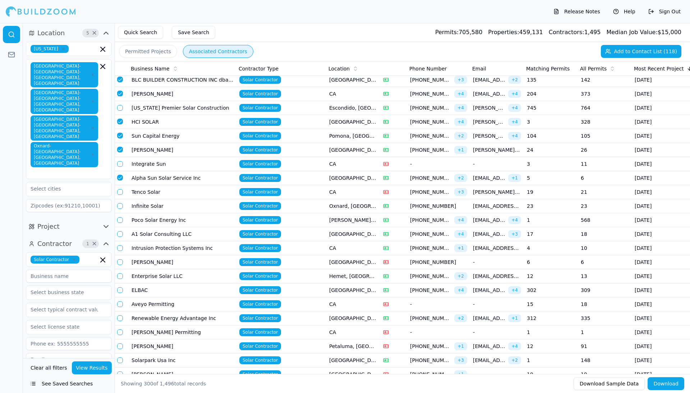
scroll to position [3032, 0]
click at [118, 195] on button "button" at bounding box center [120, 192] width 6 height 6
click at [121, 209] on button "button" at bounding box center [120, 206] width 6 height 6
click at [120, 223] on button "button" at bounding box center [120, 220] width 6 height 6
click at [118, 237] on button "button" at bounding box center [120, 234] width 6 height 6
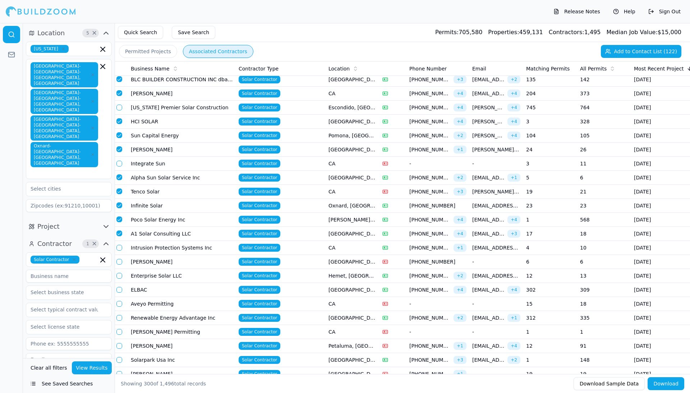
click at [119, 251] on button "button" at bounding box center [120, 248] width 6 height 6
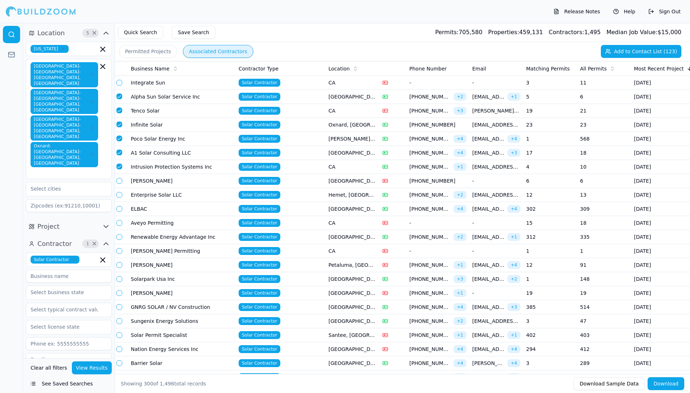
scroll to position [3115, 0]
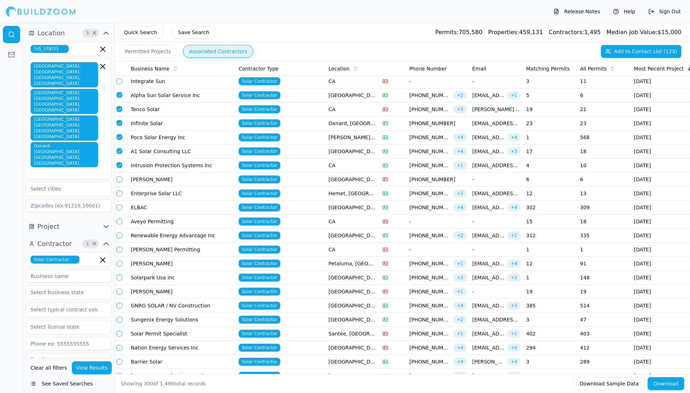
click at [120, 196] on button "button" at bounding box center [120, 194] width 6 height 6
click at [118, 210] on button "button" at bounding box center [120, 208] width 6 height 6
click at [119, 238] on button "button" at bounding box center [120, 236] width 6 height 6
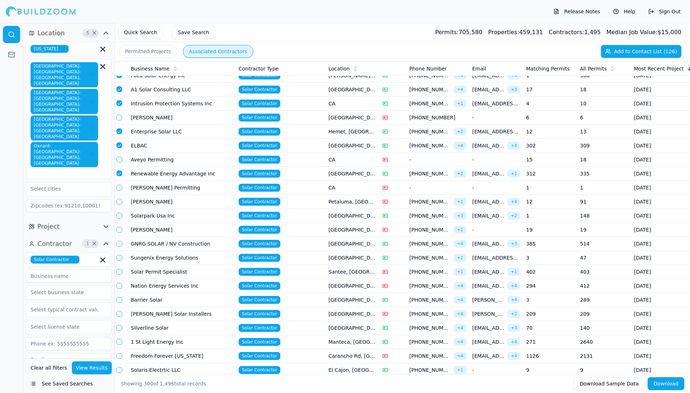
scroll to position [3178, 0]
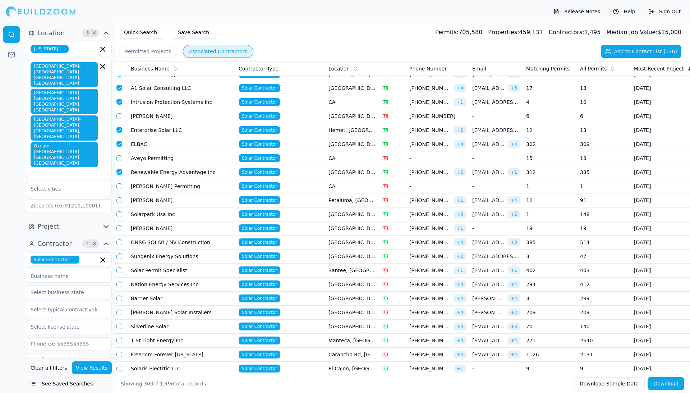
click at [118, 217] on button "button" at bounding box center [120, 214] width 6 height 6
drag, startPoint x: 118, startPoint y: 297, endPoint x: 119, endPoint y: 283, distance: 13.7
click at [119, 203] on button "button" at bounding box center [120, 200] width 6 height 6
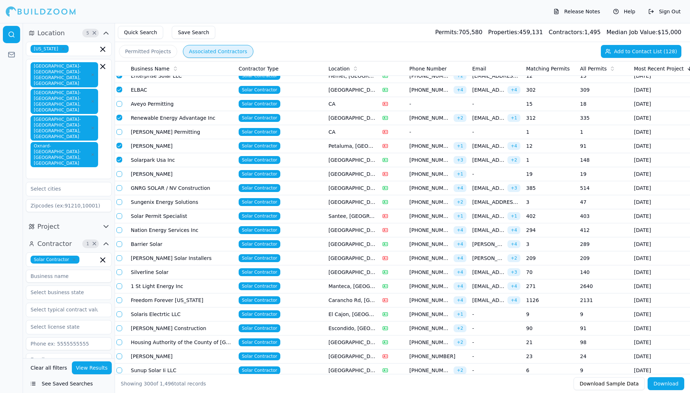
scroll to position [3235, 0]
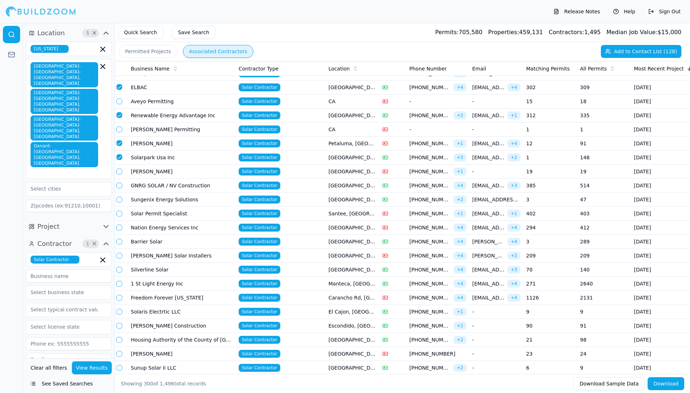
click at [118, 202] on button "button" at bounding box center [120, 200] width 6 height 6
click at [119, 188] on button "button" at bounding box center [120, 186] width 6 height 6
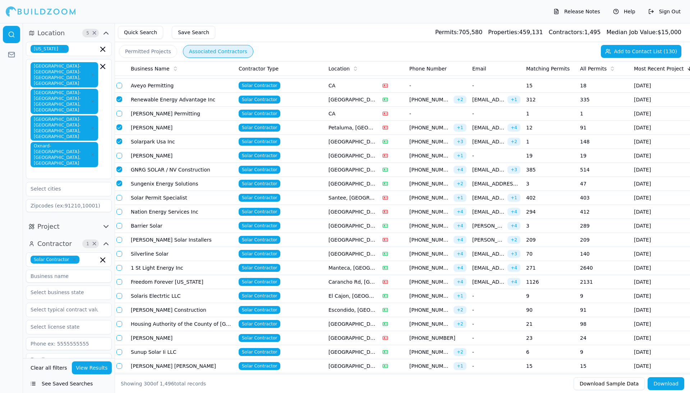
scroll to position [3251, 0]
click at [121, 228] on button "button" at bounding box center [120, 226] width 6 height 6
click at [118, 242] on button "button" at bounding box center [120, 240] width 6 height 6
click at [118, 256] on button "button" at bounding box center [120, 254] width 6 height 6
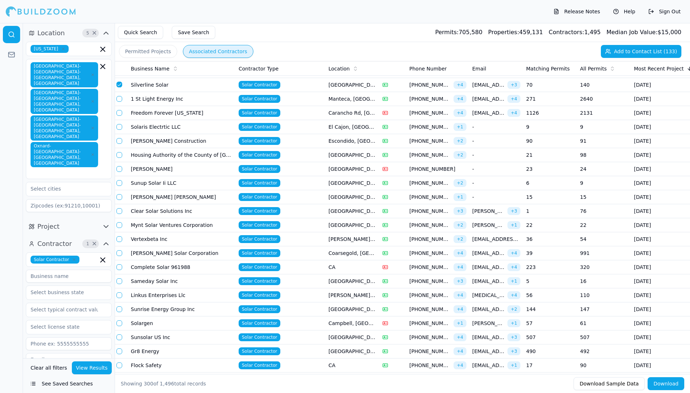
scroll to position [3425, 0]
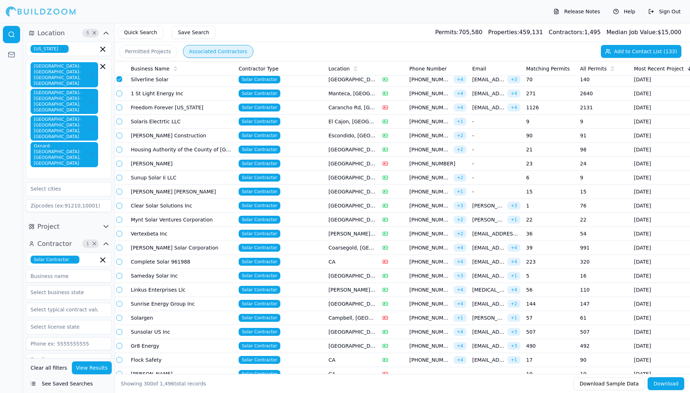
click at [118, 209] on button "button" at bounding box center [120, 206] width 6 height 6
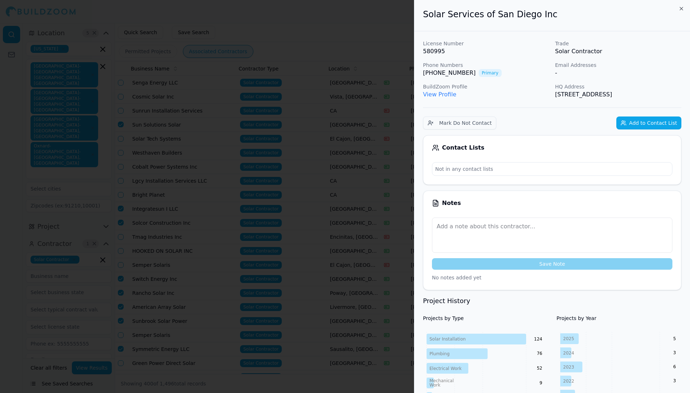
scroll to position [0, 1]
click at [684, 8] on icon "button" at bounding box center [682, 9] width 6 height 6
click at [682, 8] on div "Solar Services of San Diego Inc" at bounding box center [553, 15] width 276 height 31
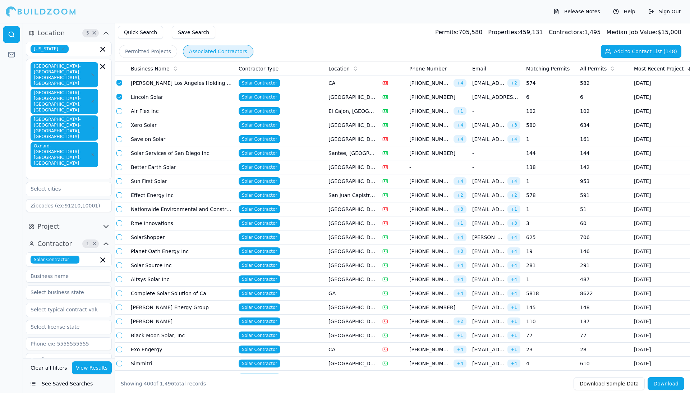
click at [120, 142] on button "button" at bounding box center [120, 139] width 6 height 6
click at [118, 184] on button "button" at bounding box center [120, 181] width 6 height 6
click at [118, 198] on button "button" at bounding box center [120, 195] width 6 height 6
click at [119, 301] on td at bounding box center [121, 294] width 14 height 14
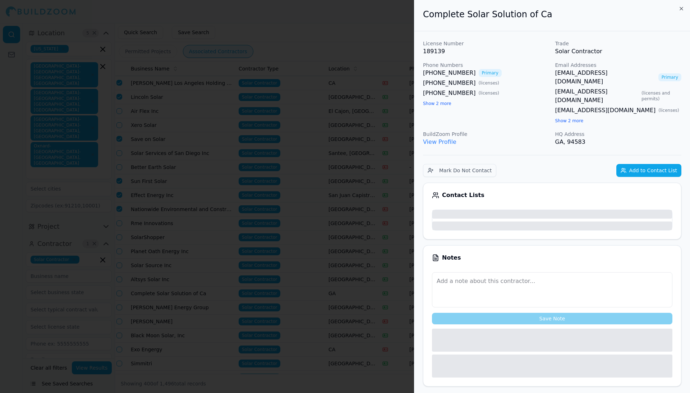
scroll to position [3850, 0]
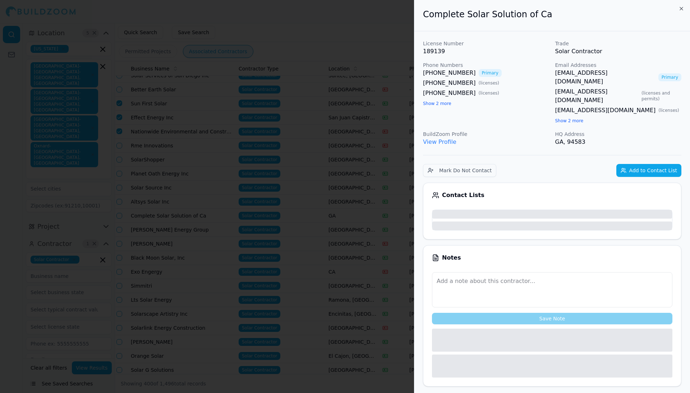
click at [118, 337] on div at bounding box center [345, 196] width 690 height 393
click at [118, 275] on div at bounding box center [345, 196] width 690 height 393
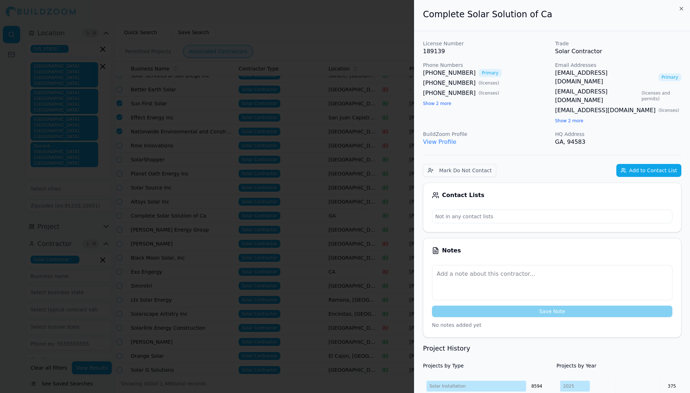
click at [680, 6] on icon "button" at bounding box center [682, 9] width 6 height 6
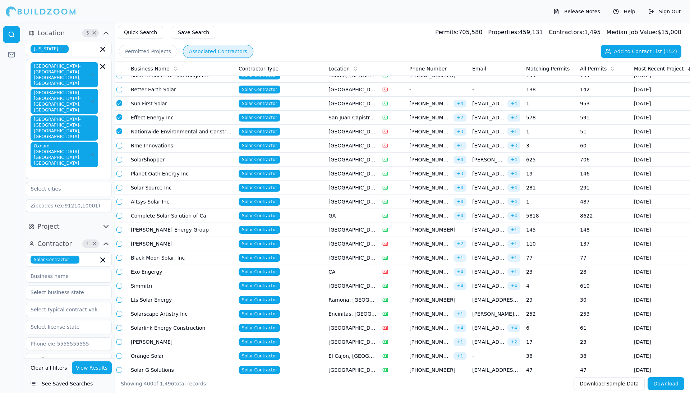
click at [118, 149] on button "button" at bounding box center [120, 146] width 6 height 6
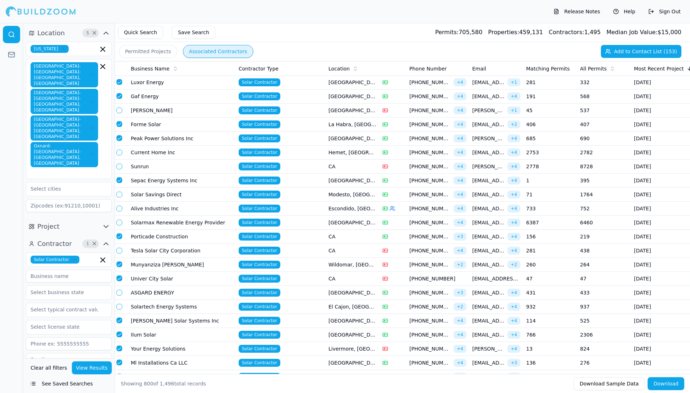
scroll to position [0, 0]
click at [36, 391] on button "Has Email" at bounding box center [32, 394] width 12 height 6
click at [35, 391] on button "Has Email" at bounding box center [32, 394] width 12 height 6
click at [33, 391] on button "Has Email" at bounding box center [32, 394] width 12 height 6
click at [34, 391] on button "Has Email" at bounding box center [32, 394] width 12 height 6
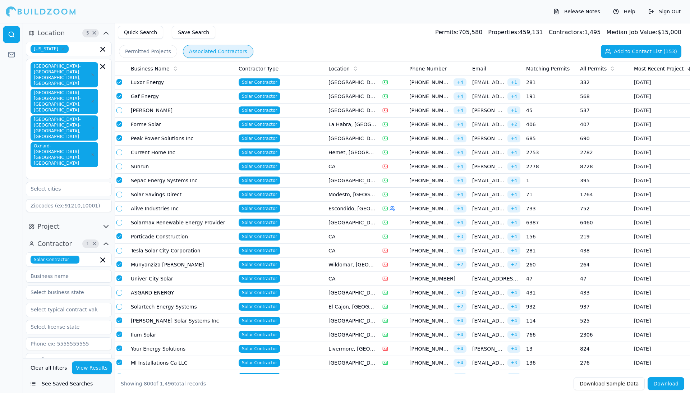
click at [34, 391] on button "Has Email" at bounding box center [32, 394] width 12 height 6
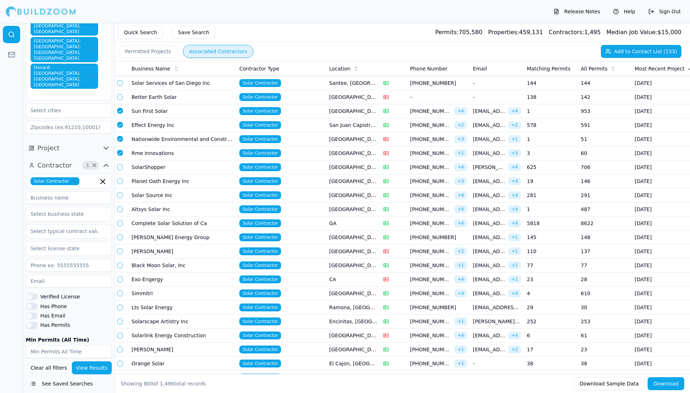
scroll to position [3881, 0]
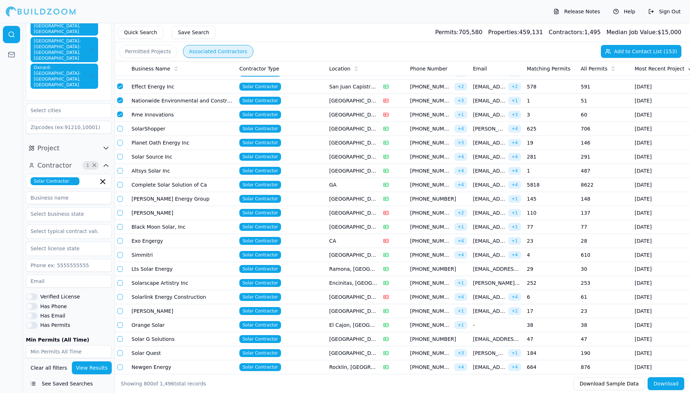
click at [120, 146] on button "button" at bounding box center [120, 143] width 6 height 6
click at [119, 145] on button "button" at bounding box center [120, 143] width 6 height 6
click at [119, 160] on button "button" at bounding box center [120, 157] width 6 height 6
click at [119, 202] on button "button" at bounding box center [120, 199] width 6 height 6
click at [119, 146] on button "button" at bounding box center [120, 143] width 6 height 6
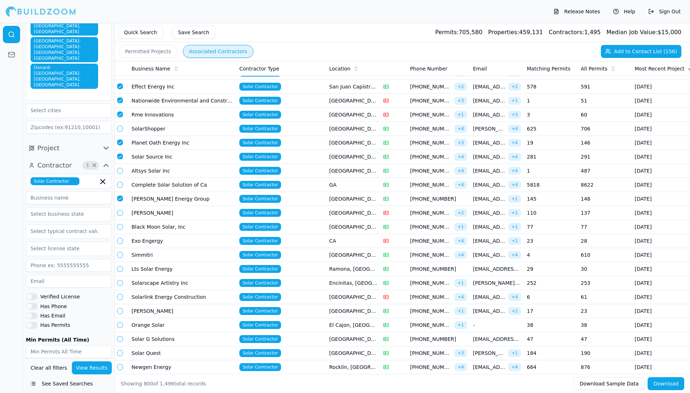
click at [119, 145] on button "button" at bounding box center [120, 143] width 6 height 6
click at [119, 230] on button "button" at bounding box center [120, 227] width 6 height 6
click at [120, 244] on button "button" at bounding box center [120, 241] width 6 height 6
click at [120, 272] on button "button" at bounding box center [120, 269] width 6 height 6
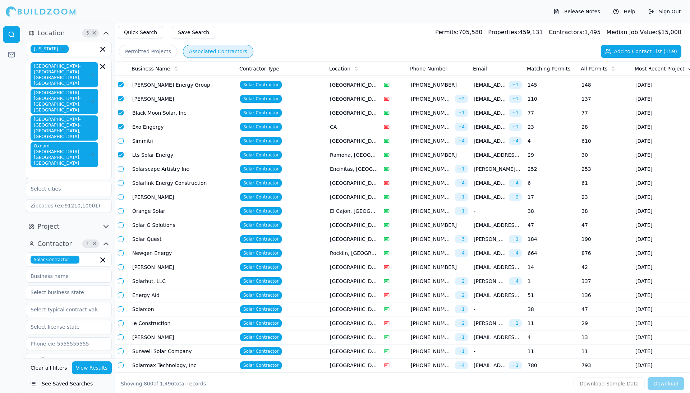
scroll to position [0, 1]
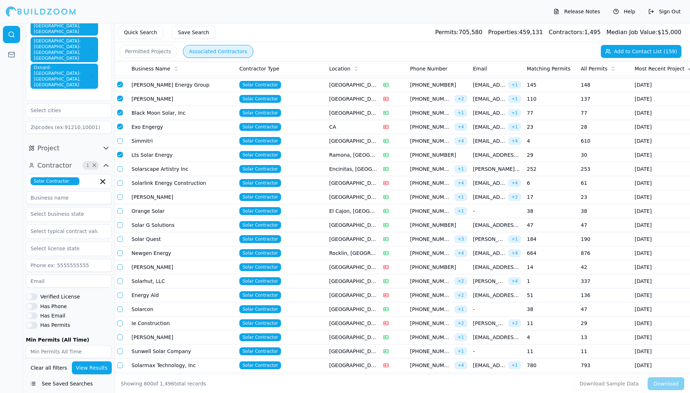
click at [118, 186] on button "button" at bounding box center [120, 183] width 6 height 6
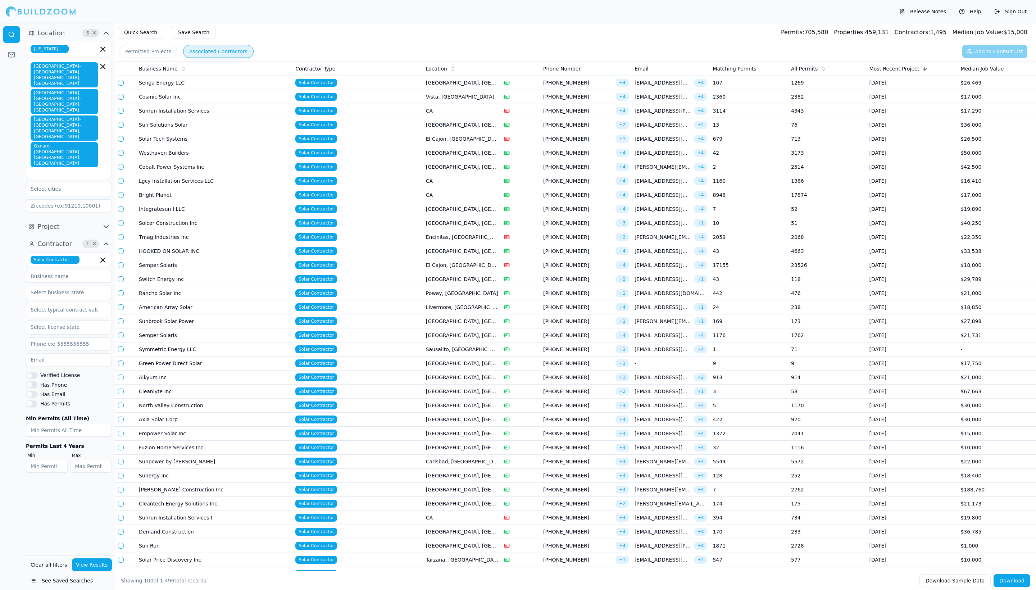
click at [51, 562] on button "Clear all filters" at bounding box center [49, 564] width 40 height 13
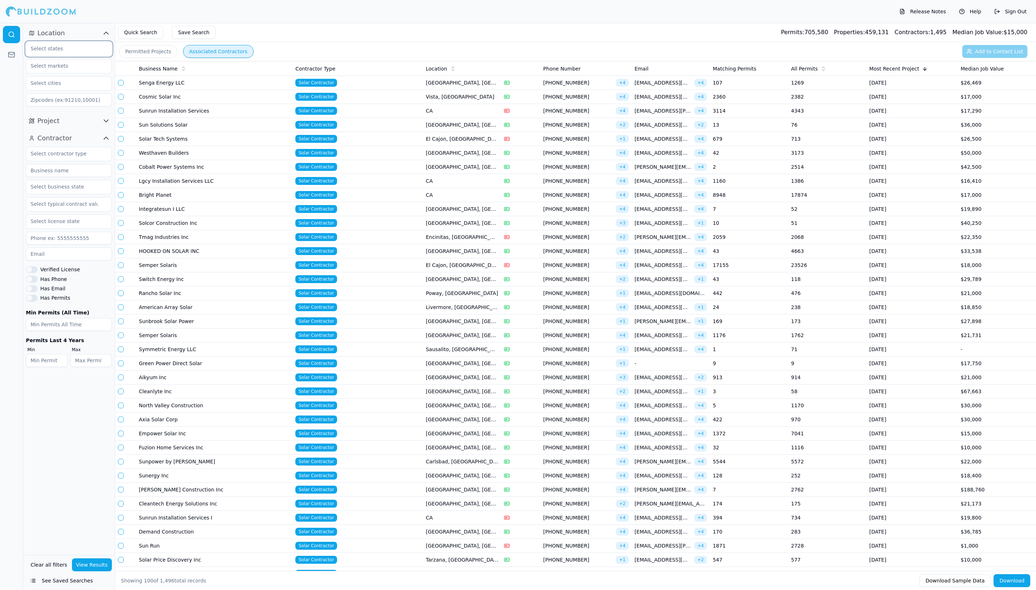
click at [86, 55] on input "text" at bounding box center [64, 48] width 76 height 13
click at [76, 71] on div "[US_STATE]" at bounding box center [69, 65] width 82 height 12
click at [81, 72] on input "text" at bounding box center [64, 65] width 76 height 13
click at [85, 171] on div "[GEOGRAPHIC_DATA]-[GEOGRAPHIC_DATA]-[GEOGRAPHIC_DATA], [GEOGRAPHIC_DATA]" at bounding box center [69, 187] width 82 height 33
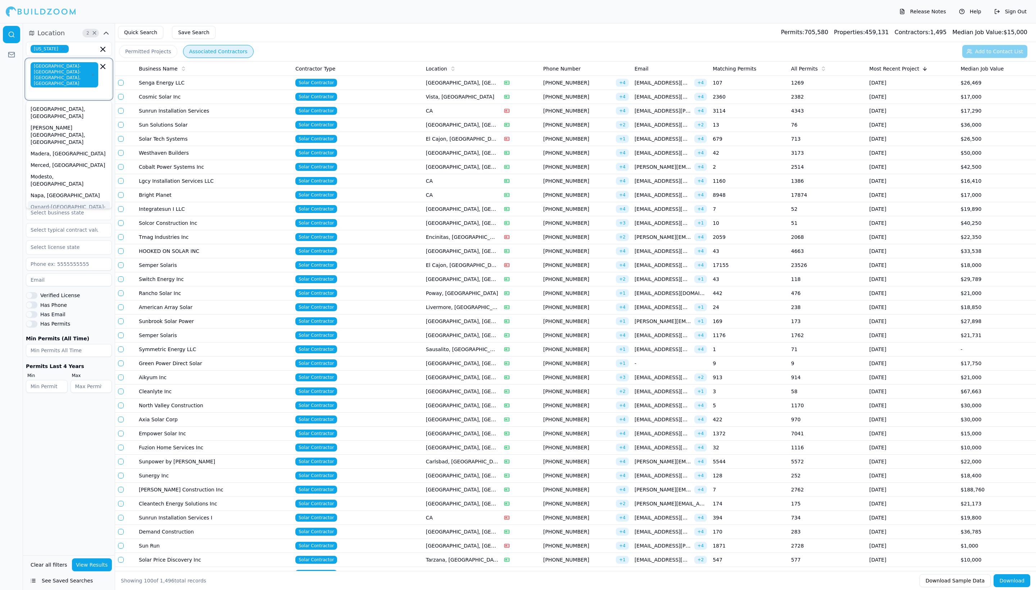
scroll to position [113, 0]
click at [92, 200] on div "Oxnard-[GEOGRAPHIC_DATA]-[GEOGRAPHIC_DATA], [GEOGRAPHIC_DATA]" at bounding box center [69, 213] width 82 height 26
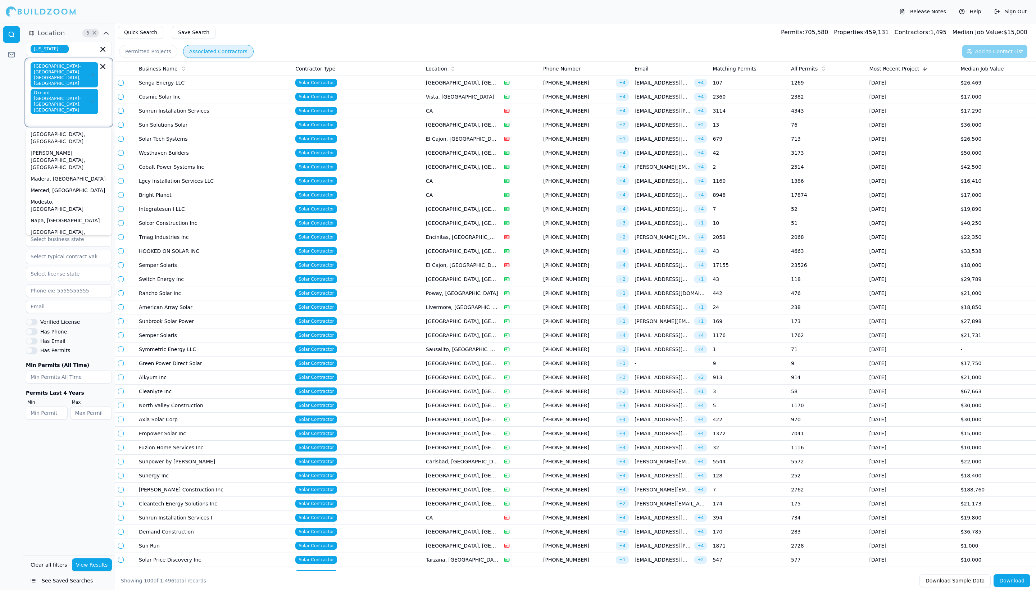
click at [93, 264] on div "[GEOGRAPHIC_DATA]-[GEOGRAPHIC_DATA]-[GEOGRAPHIC_DATA], [GEOGRAPHIC_DATA]" at bounding box center [69, 280] width 82 height 33
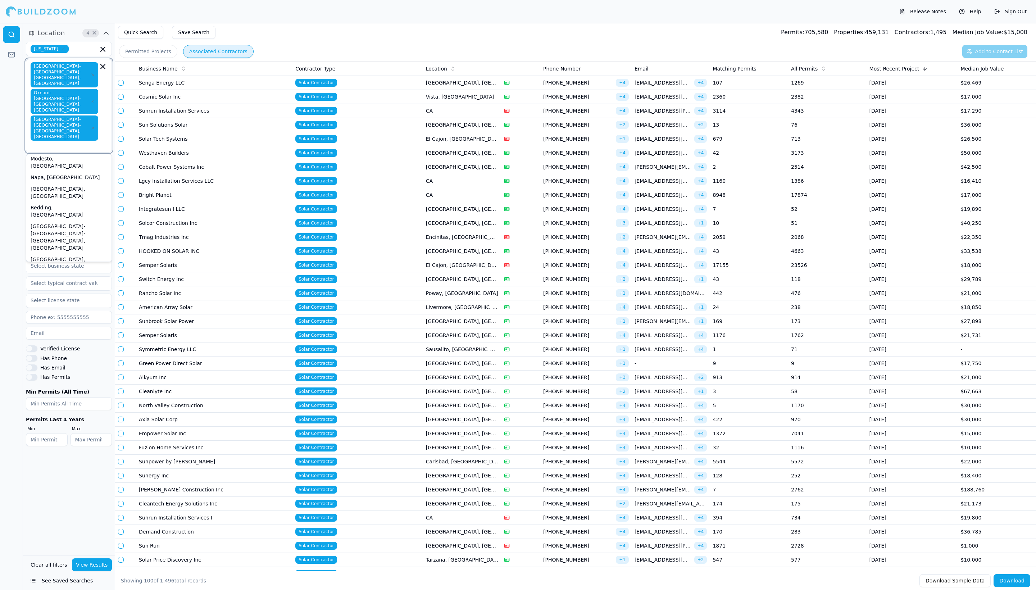
scroll to position [186, 0]
click at [90, 269] on div "[GEOGRAPHIC_DATA]-[GEOGRAPHIC_DATA]-[GEOGRAPHIC_DATA], [GEOGRAPHIC_DATA]" at bounding box center [69, 285] width 82 height 33
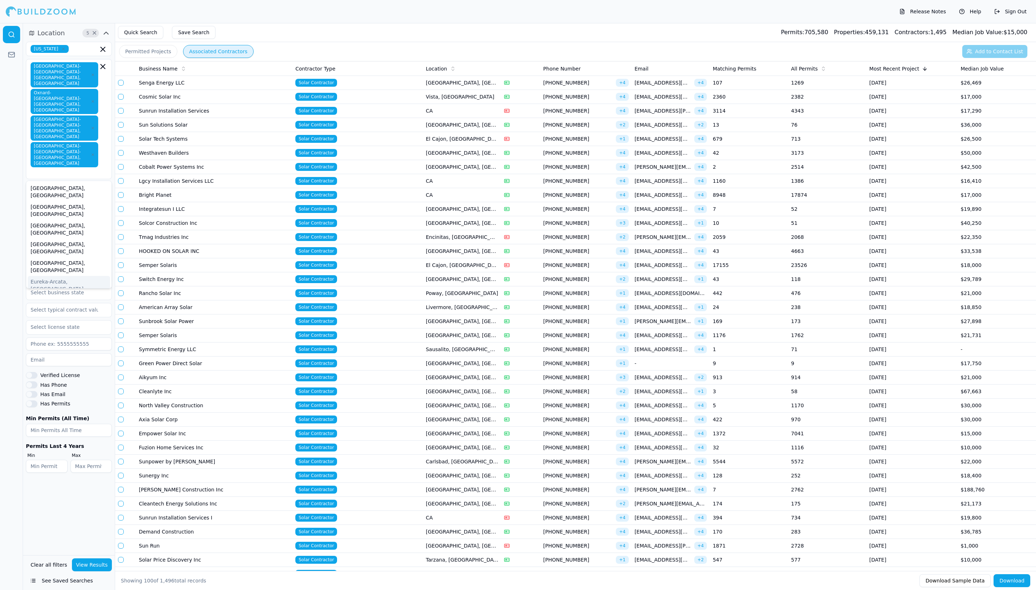
click at [6, 385] on div at bounding box center [11, 306] width 23 height 567
click at [78, 266] on input "text" at bounding box center [64, 259] width 76 height 13
click at [59, 293] on div "Electrician" at bounding box center [69, 288] width 82 height 12
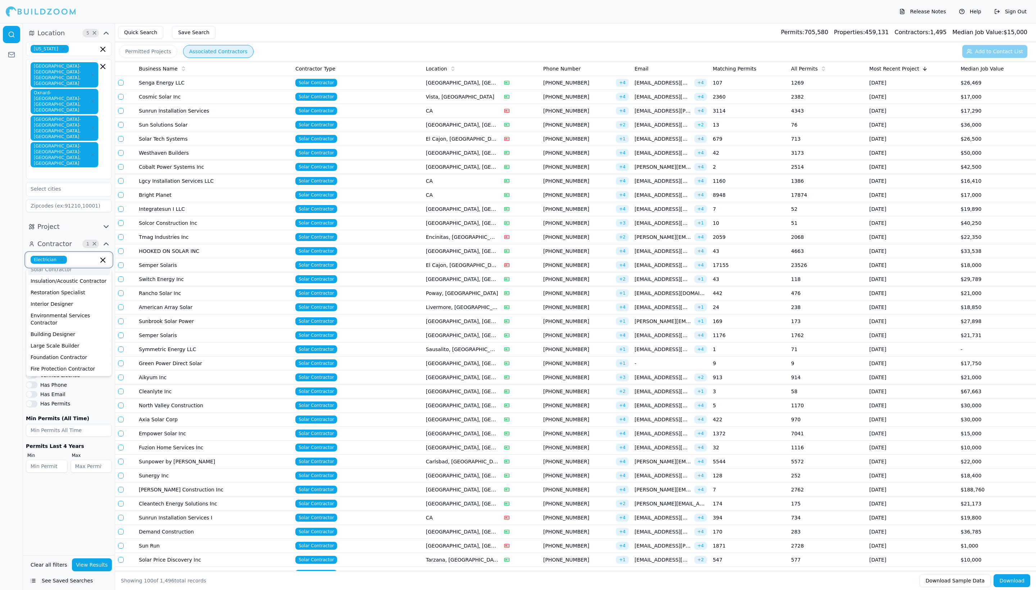
click at [72, 275] on div "Solar Contractor" at bounding box center [69, 270] width 82 height 12
click at [8, 372] on div at bounding box center [11, 306] width 23 height 567
click at [37, 388] on button "Verified License" at bounding box center [32, 384] width 12 height 6
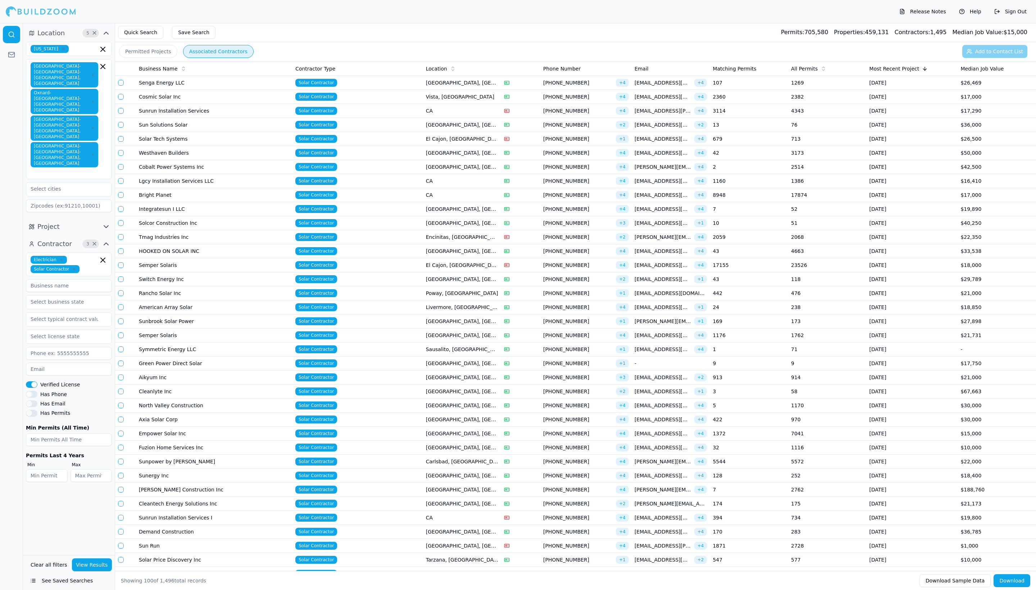
click at [37, 407] on button "Has Email" at bounding box center [32, 403] width 12 height 6
click at [98, 482] on input "number" at bounding box center [91, 475] width 42 height 13
type input "300"
click at [96, 558] on button "View Results" at bounding box center [92, 564] width 40 height 13
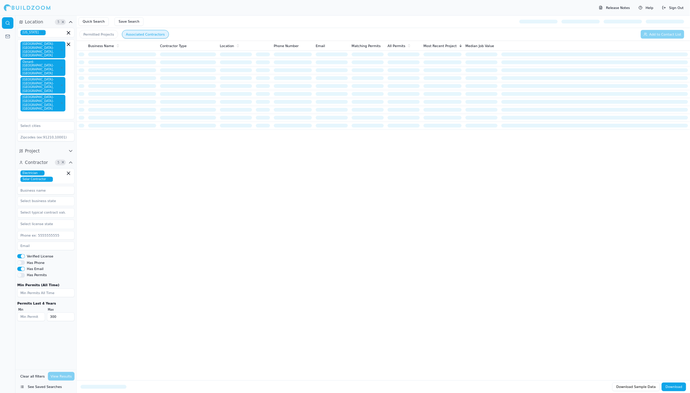
scroll to position [12, 0]
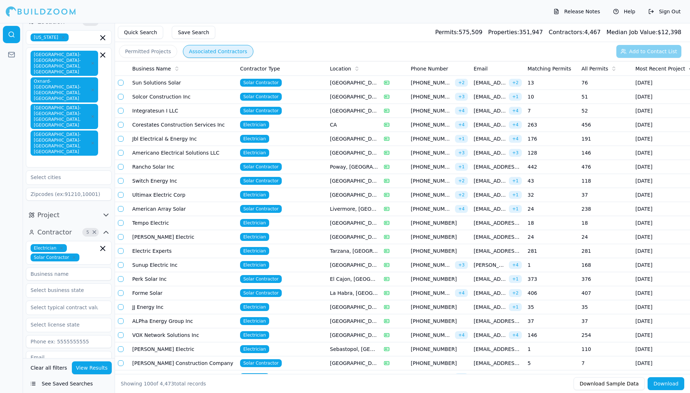
click at [186, 33] on button "Save Search" at bounding box center [194, 32] width 44 height 13
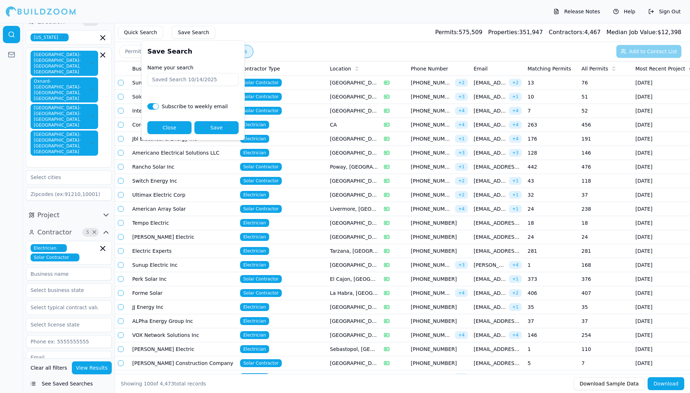
click at [170, 127] on button "Close" at bounding box center [169, 127] width 44 height 13
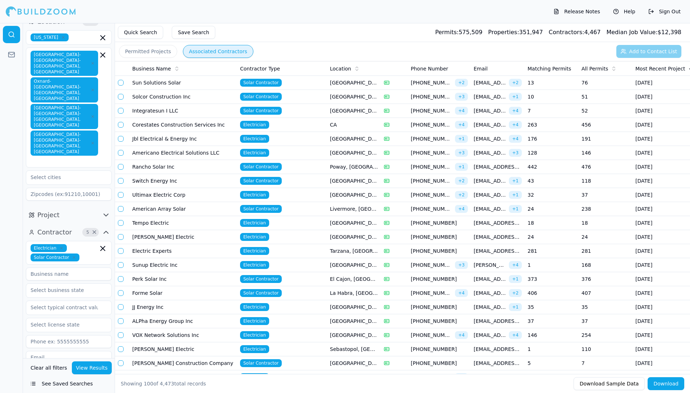
click at [665, 381] on button "Download" at bounding box center [666, 383] width 37 height 13
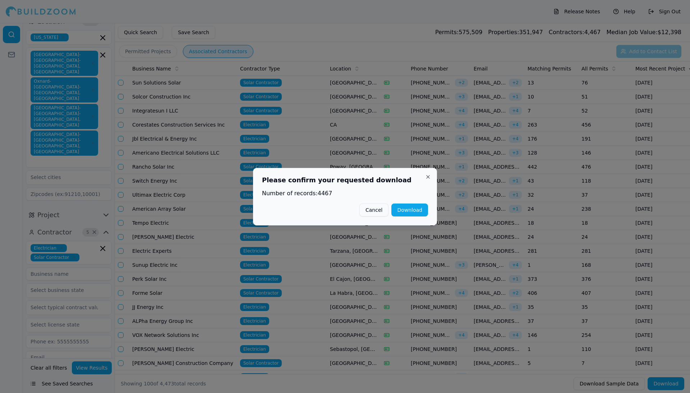
click at [409, 208] on button "Download" at bounding box center [410, 210] width 37 height 13
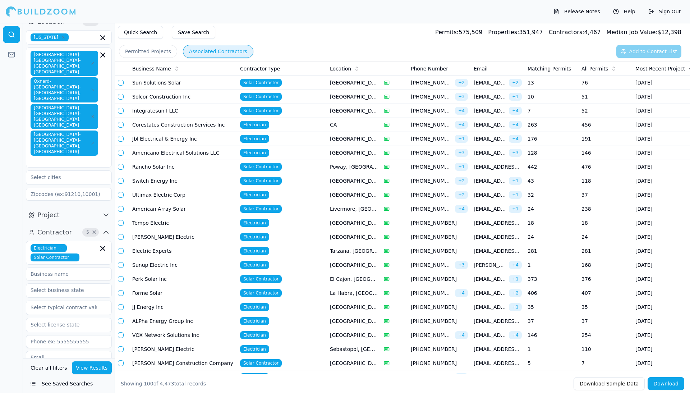
click at [61, 246] on icon "button" at bounding box center [61, 248] width 4 height 4
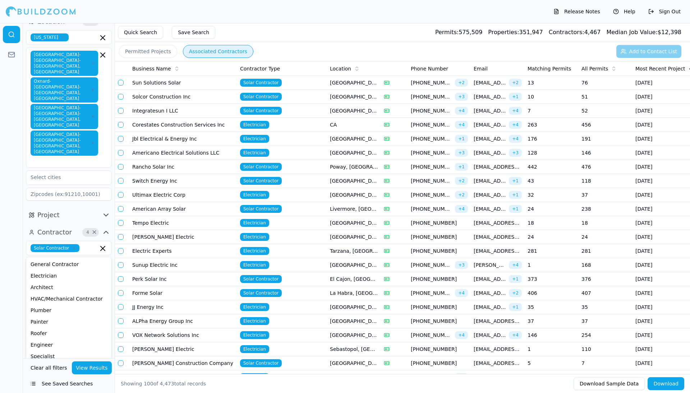
click at [12, 304] on div at bounding box center [11, 208] width 23 height 370
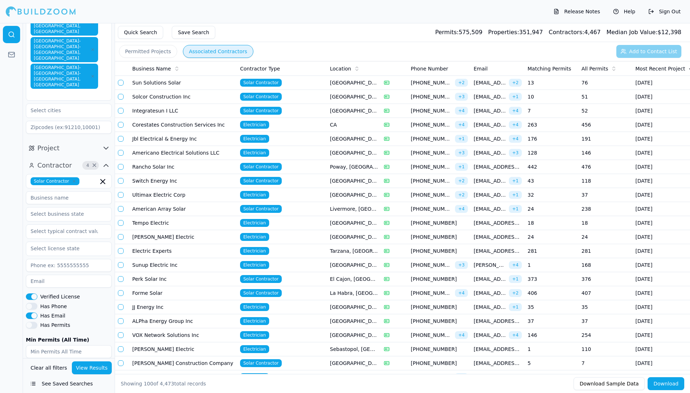
click at [87, 381] on input "300" at bounding box center [91, 387] width 42 height 13
click at [88, 365] on button "View Results" at bounding box center [92, 367] width 40 height 13
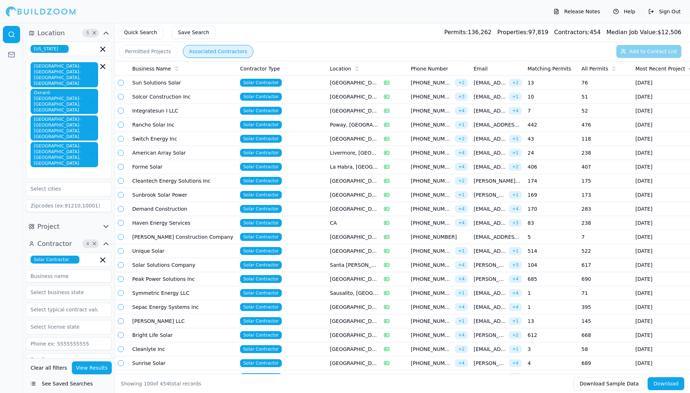
click at [668, 385] on button "Download" at bounding box center [666, 383] width 37 height 13
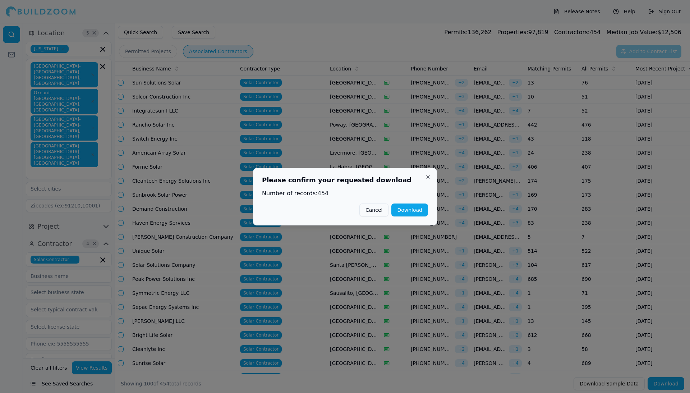
click at [410, 208] on button "Download" at bounding box center [410, 210] width 37 height 13
